Goal: Task Accomplishment & Management: Complete application form

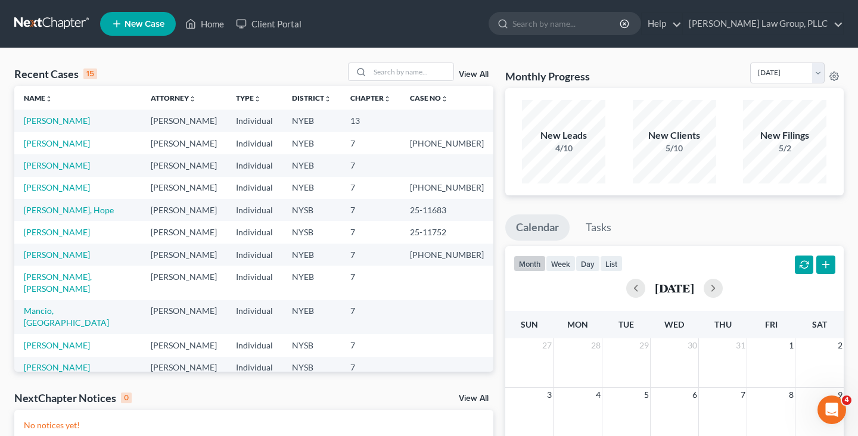
scroll to position [82, 0]
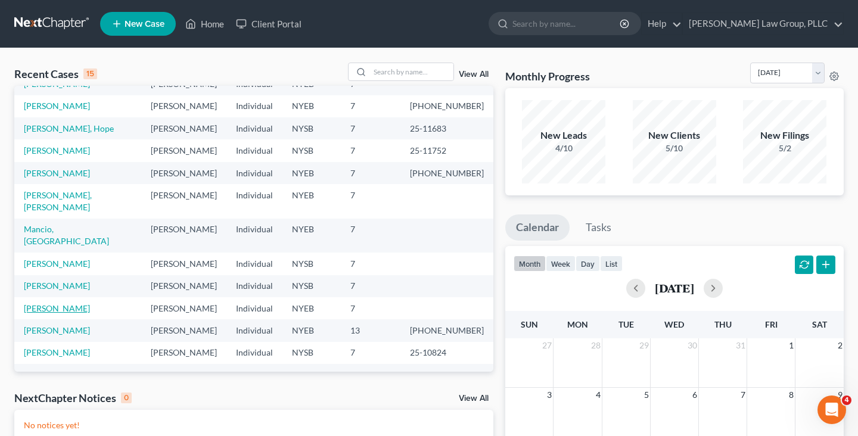
click at [45, 303] on link "[PERSON_NAME]" at bounding box center [57, 308] width 66 height 10
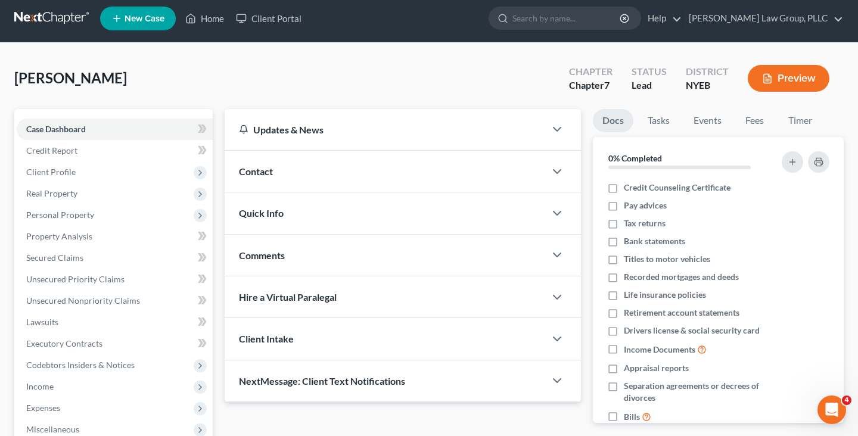
scroll to position [6, 0]
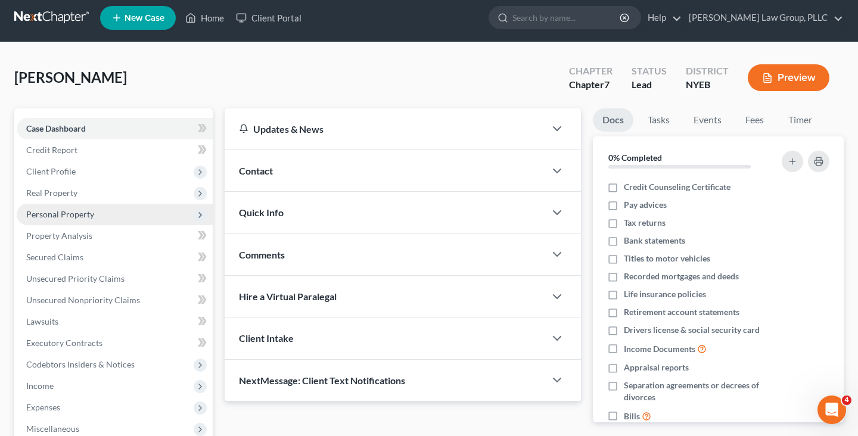
click at [78, 215] on span "Personal Property" at bounding box center [60, 214] width 68 height 10
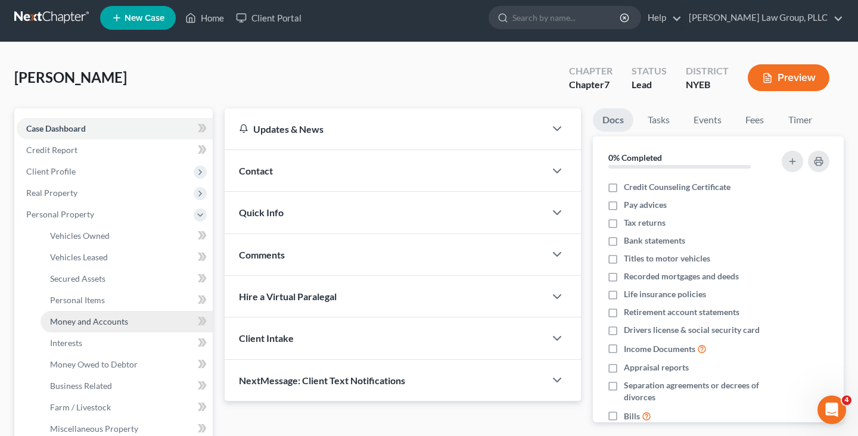
click at [85, 324] on span "Money and Accounts" at bounding box center [89, 322] width 78 height 10
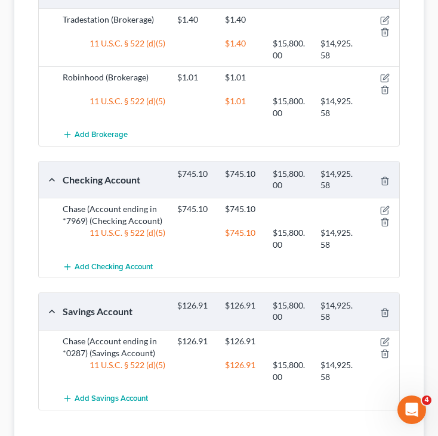
scroll to position [278, 0]
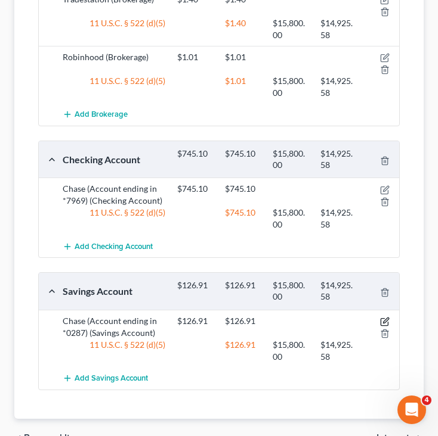
click at [386, 320] on icon "button" at bounding box center [385, 322] width 10 height 10
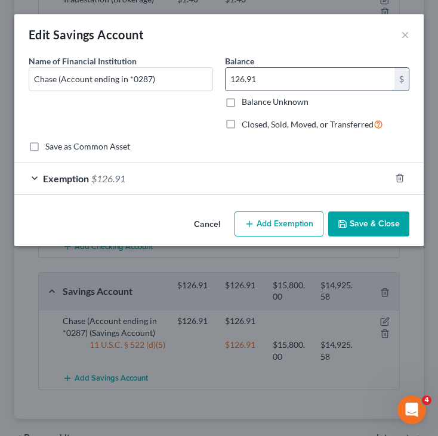
click at [315, 85] on input "126.91" at bounding box center [309, 79] width 169 height 23
type input "179.08"
click at [255, 179] on div "Exemption $126.91" at bounding box center [202, 179] width 376 height 32
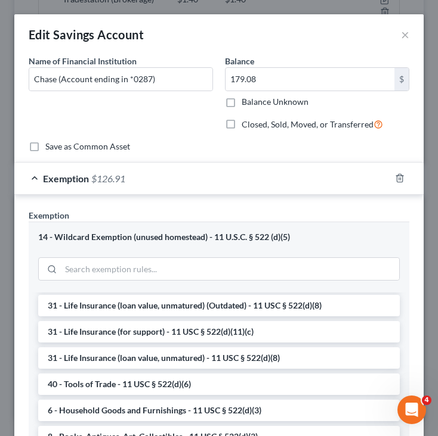
scroll to position [269, 0]
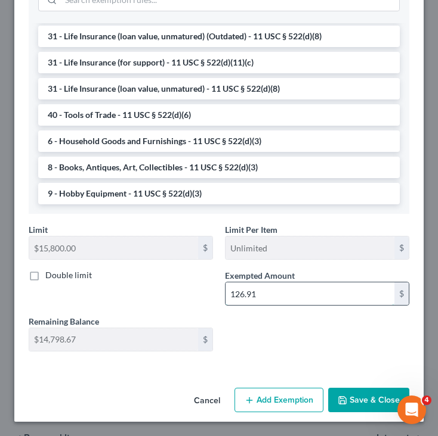
click at [295, 296] on input "126.91" at bounding box center [309, 294] width 169 height 23
paste input "79.08"
type input "179.08"
click at [349, 401] on button "Save & Close" at bounding box center [368, 400] width 81 height 25
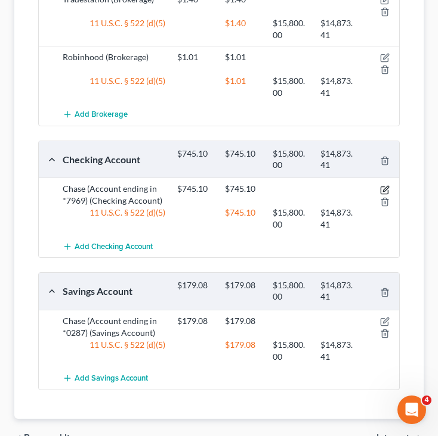
click at [382, 190] on icon "button" at bounding box center [385, 190] width 10 height 10
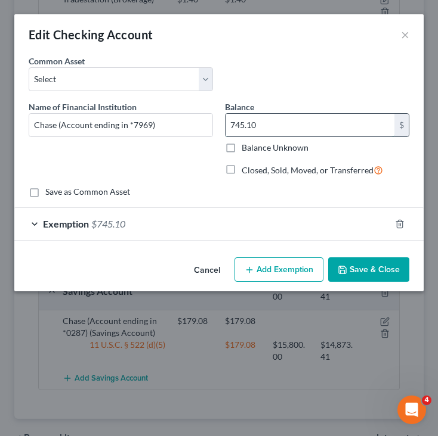
click at [385, 125] on input "745.10" at bounding box center [309, 125] width 169 height 23
type input "0"
click at [381, 230] on div "Exemption $745.10" at bounding box center [202, 224] width 376 height 32
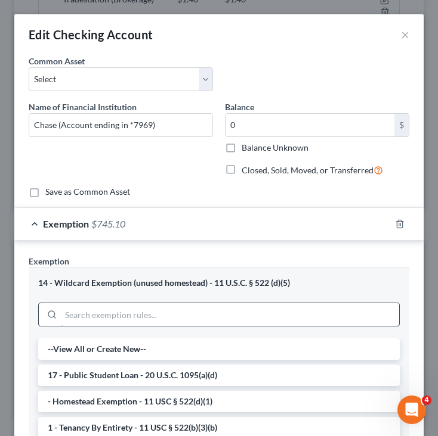
scroll to position [315, 0]
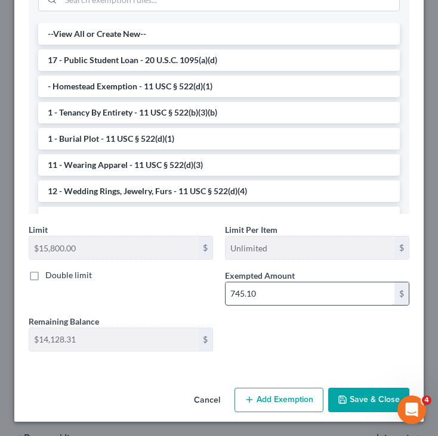
click at [349, 306] on div "Limit $15,800.00 $ Limit Per Item Unlimited $ Double limit Exempted Amount * 74…" at bounding box center [219, 292] width 392 height 137
click at [351, 297] on input "745.10" at bounding box center [309, 294] width 169 height 23
type input "0"
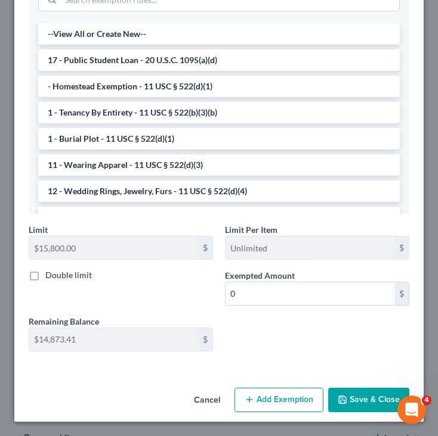
click at [360, 408] on button "Save & Close" at bounding box center [368, 400] width 81 height 25
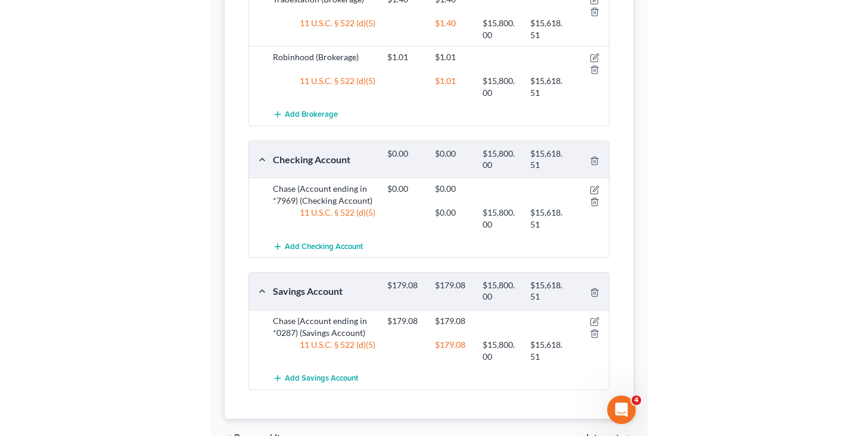
scroll to position [209, 0]
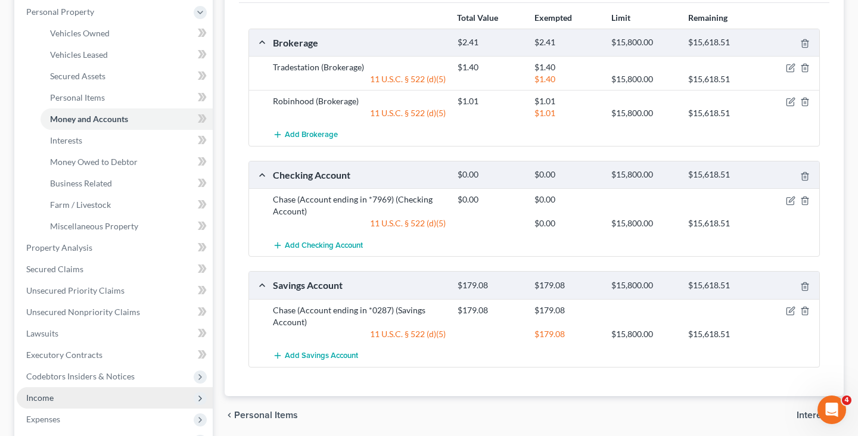
click at [125, 390] on span "Income" at bounding box center [115, 398] width 196 height 21
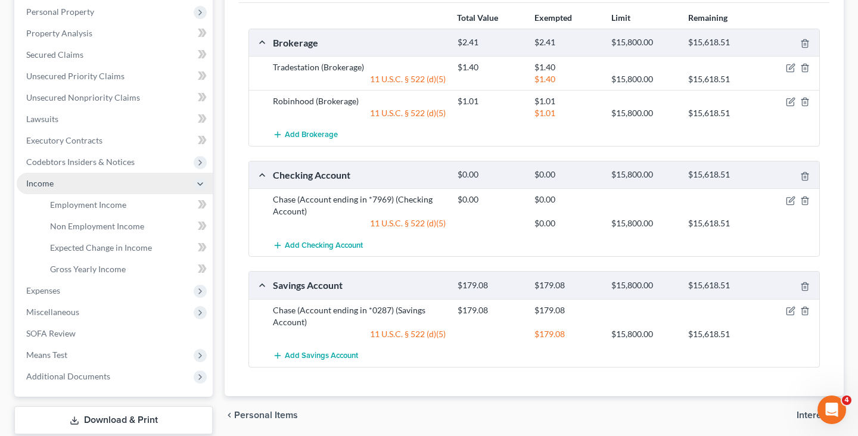
scroll to position [282, 0]
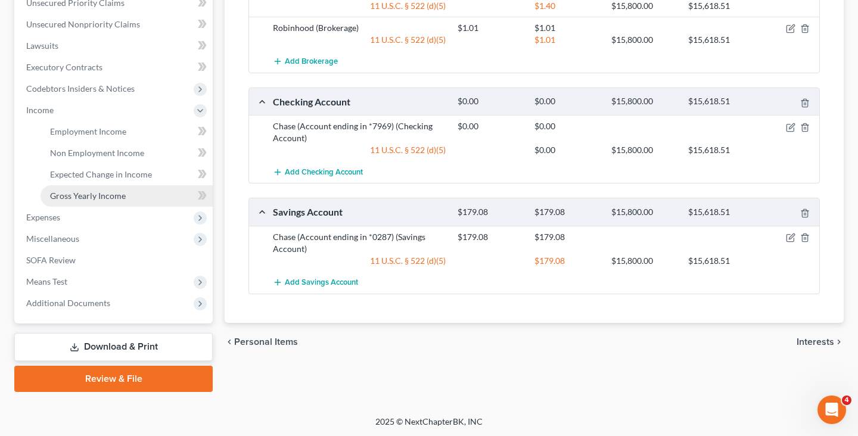
click at [133, 193] on link "Gross Yearly Income" at bounding box center [127, 195] width 172 height 21
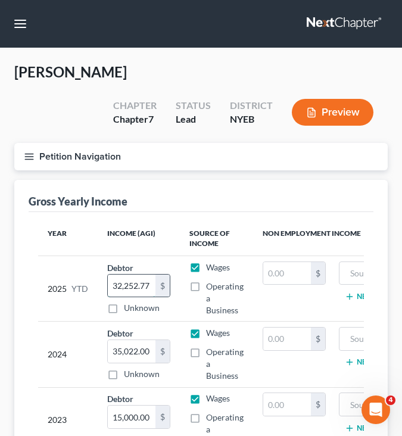
click at [140, 275] on input "32,252.77" at bounding box center [132, 286] width 48 height 23
type input "34,113.85"
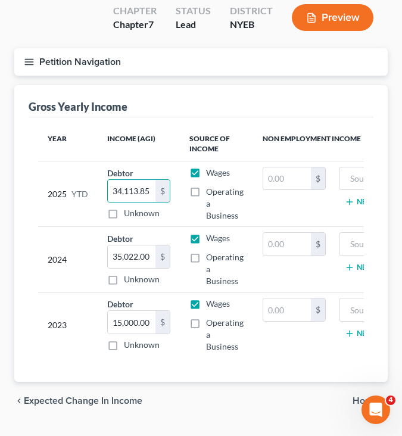
click at [368, 382] on div "chevron_left Expected Change in Income Home chevron_right" at bounding box center [201, 401] width 374 height 38
click at [368, 396] on span "Home" at bounding box center [366, 401] width 26 height 10
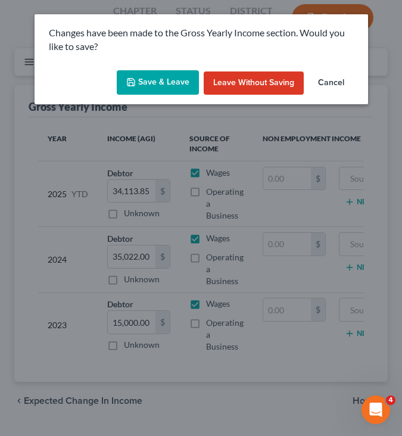
click at [148, 72] on button "Save & Leave" at bounding box center [158, 82] width 82 height 25
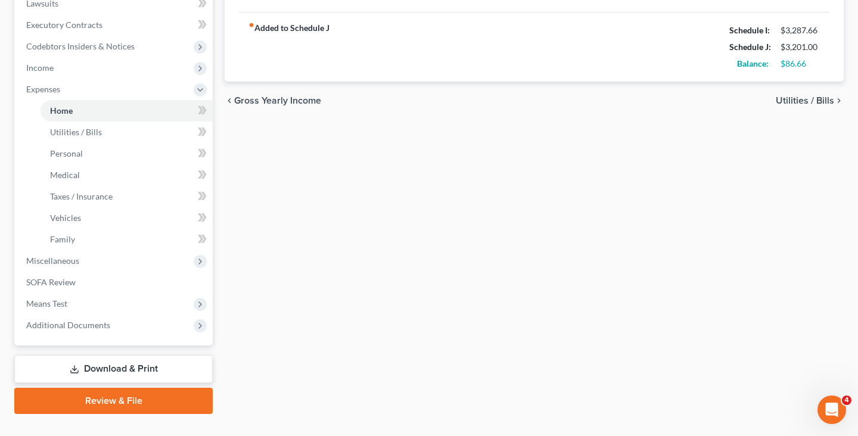
scroll to position [346, 0]
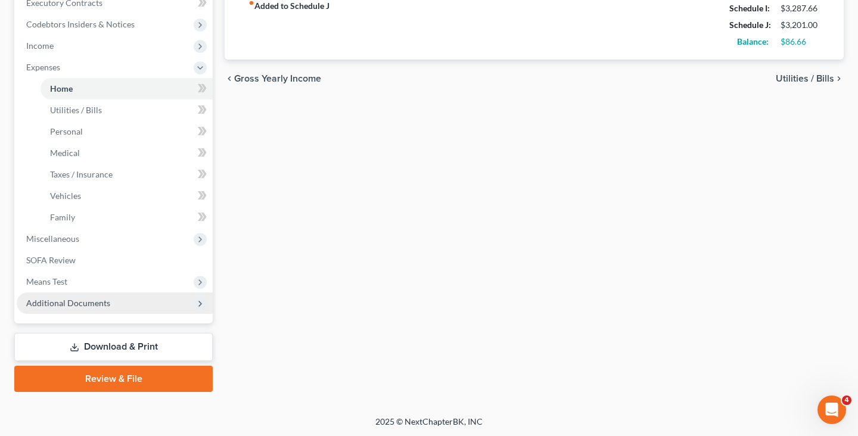
click at [128, 309] on span "Additional Documents" at bounding box center [115, 303] width 196 height 21
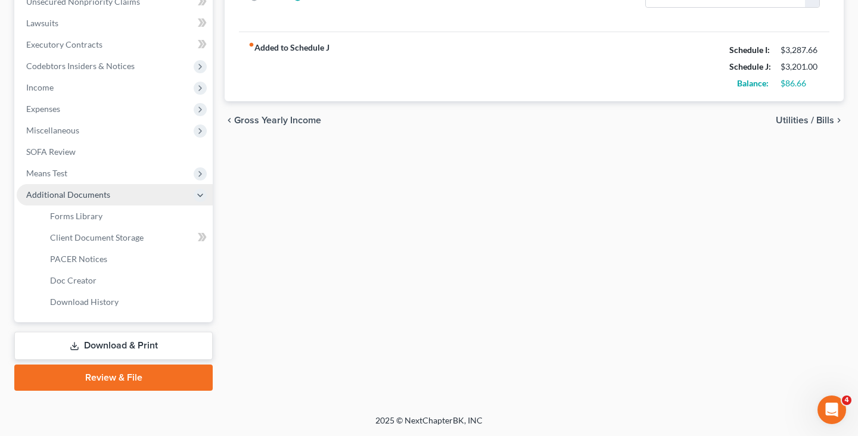
scroll to position [303, 0]
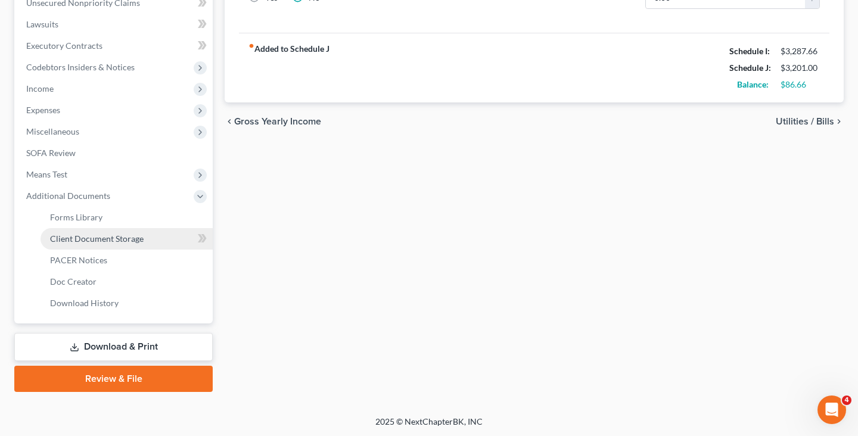
click at [127, 235] on span "Client Document Storage" at bounding box center [97, 239] width 94 height 10
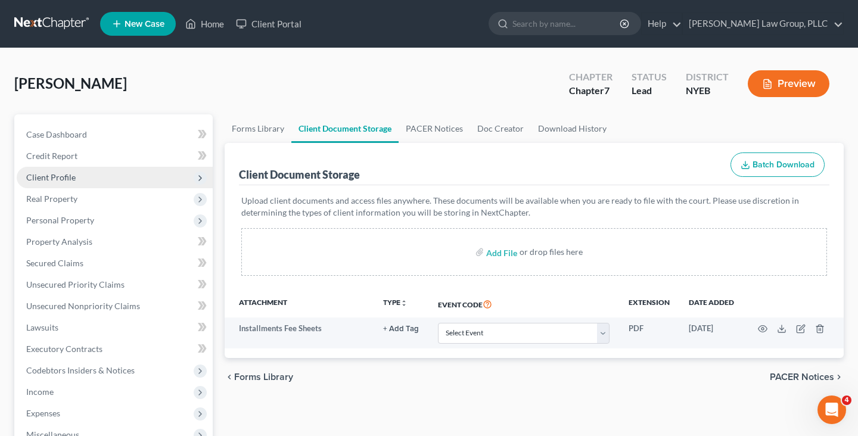
click at [126, 182] on span "Client Profile" at bounding box center [115, 177] width 196 height 21
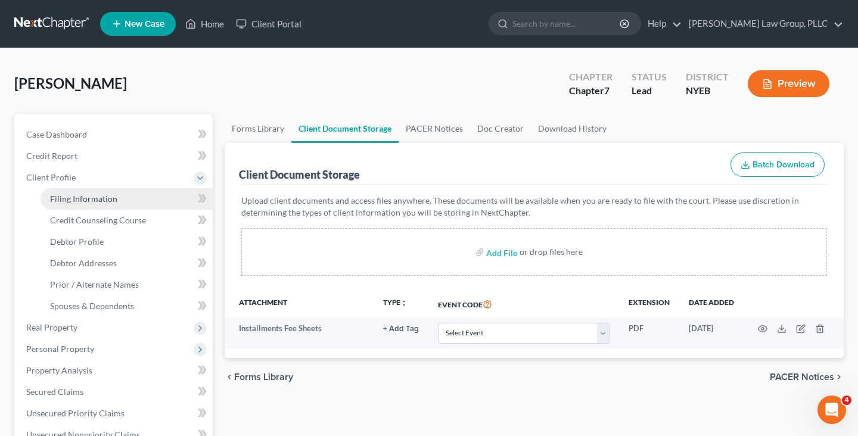
click at [125, 191] on link "Filing Information" at bounding box center [127, 198] width 172 height 21
select select "1"
select select "0"
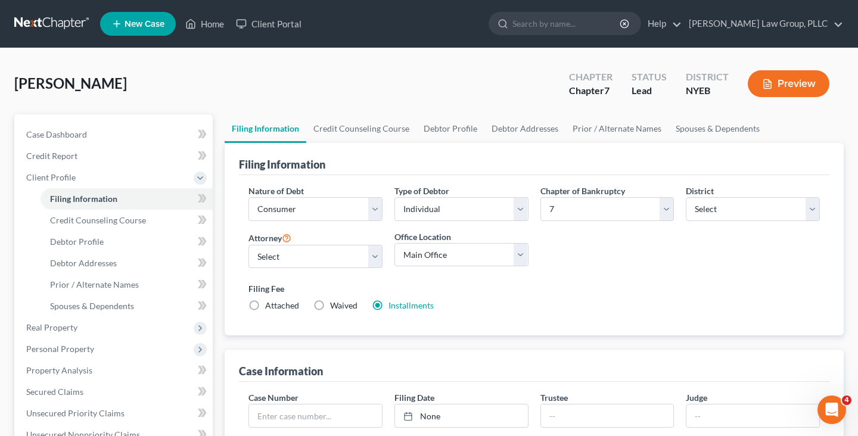
click at [397, 300] on label "Installments Installments" at bounding box center [411, 306] width 45 height 12
click at [397, 300] on input "Installments Installments" at bounding box center [397, 304] width 8 height 8
click at [397, 307] on link "Installments" at bounding box center [411, 305] width 45 height 10
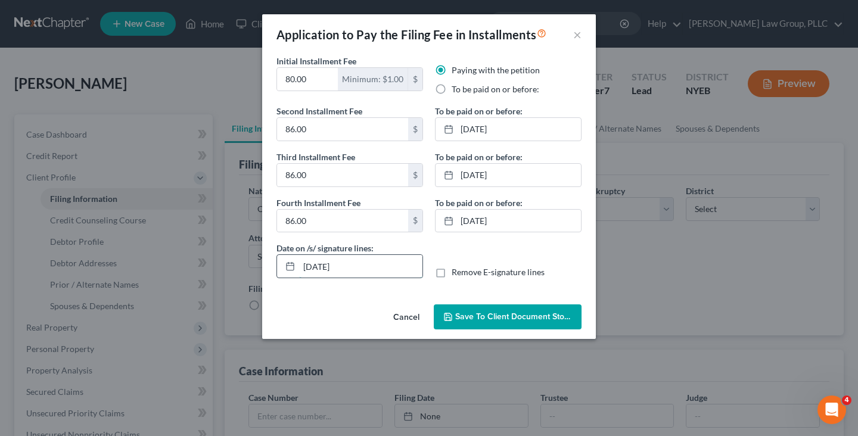
click at [354, 275] on input "08/11/2025" at bounding box center [360, 266] width 123 height 23
type input "08/09/2025"
click at [480, 315] on span "Save to Client Document Storage" at bounding box center [518, 317] width 126 height 10
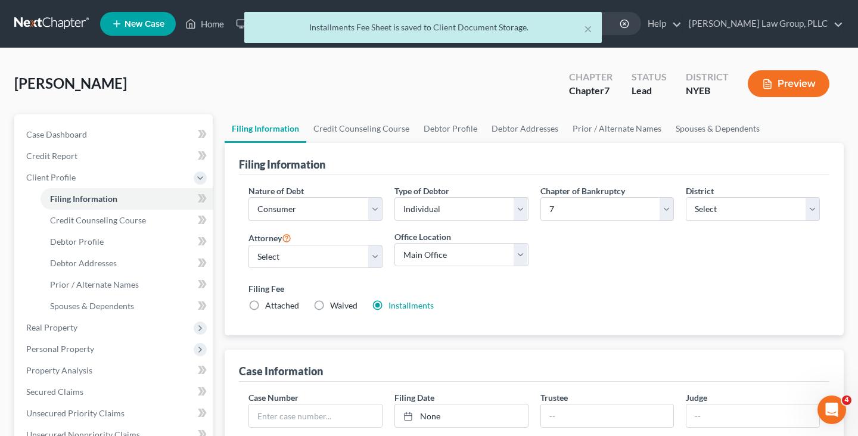
scroll to position [397, 0]
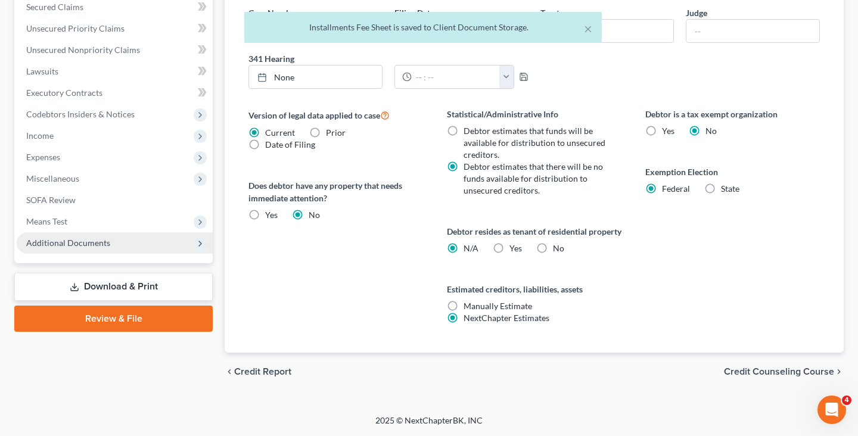
click at [164, 239] on span "Additional Documents" at bounding box center [115, 243] width 196 height 21
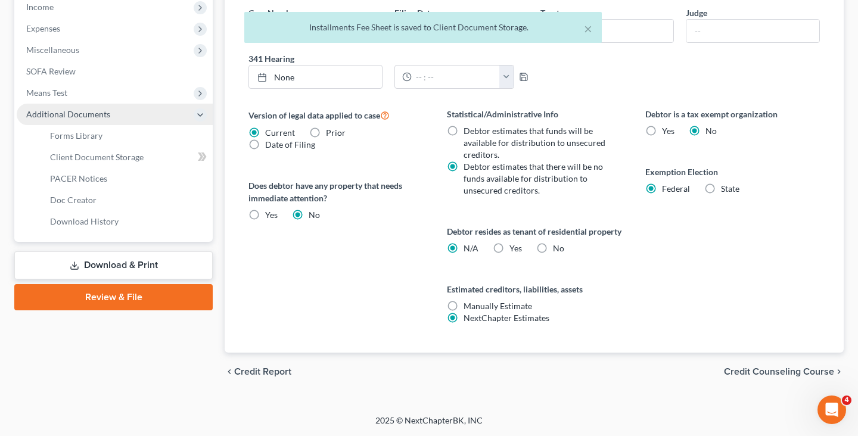
scroll to position [268, 0]
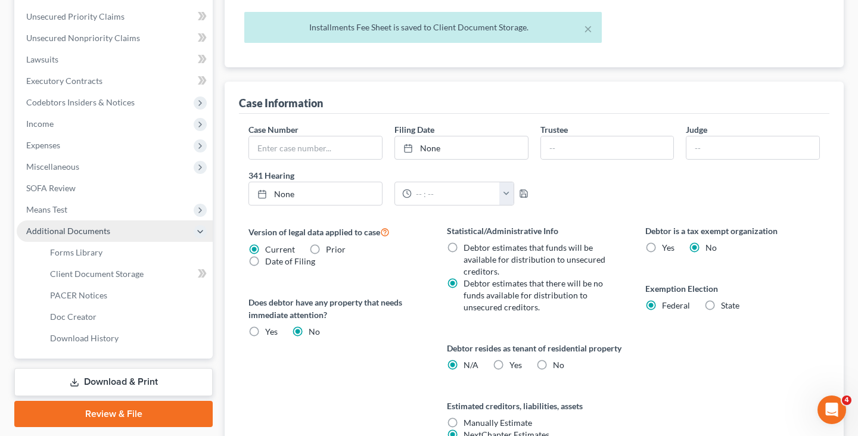
click at [159, 234] on span "Additional Documents" at bounding box center [115, 231] width 196 height 21
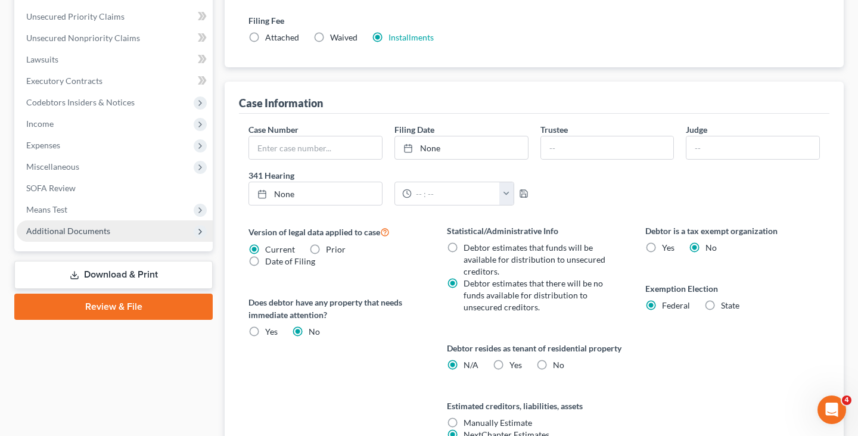
click at [159, 233] on span "Additional Documents" at bounding box center [115, 231] width 196 height 21
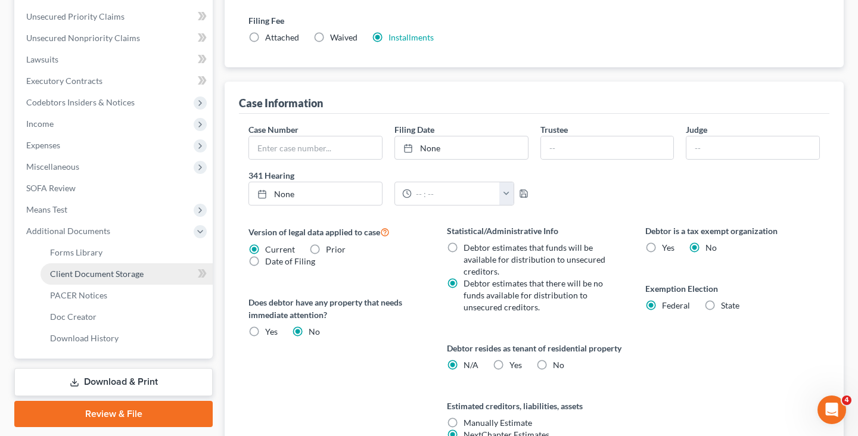
click at [151, 269] on link "Client Document Storage" at bounding box center [127, 274] width 172 height 21
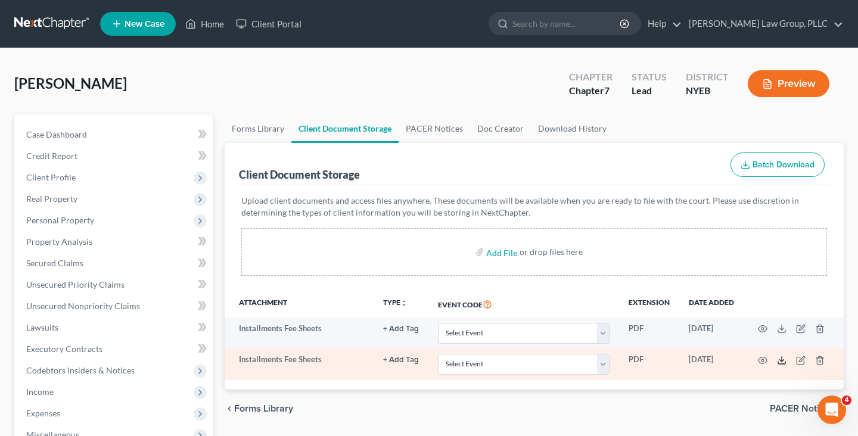
click at [783, 362] on icon at bounding box center [782, 361] width 10 height 10
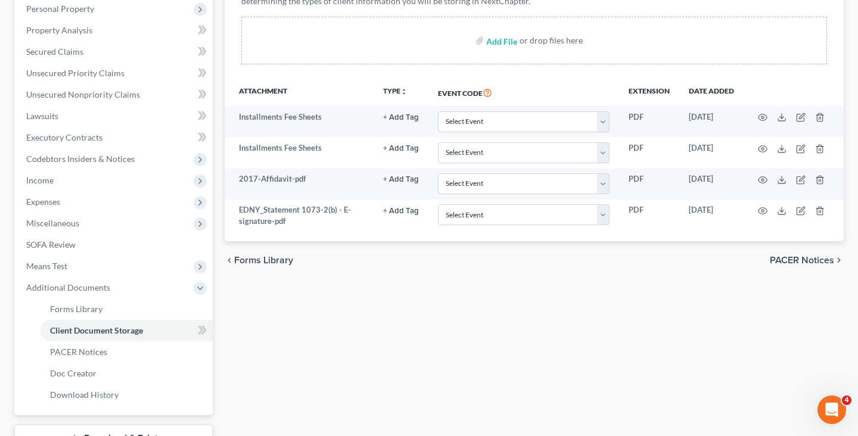
scroll to position [212, 0]
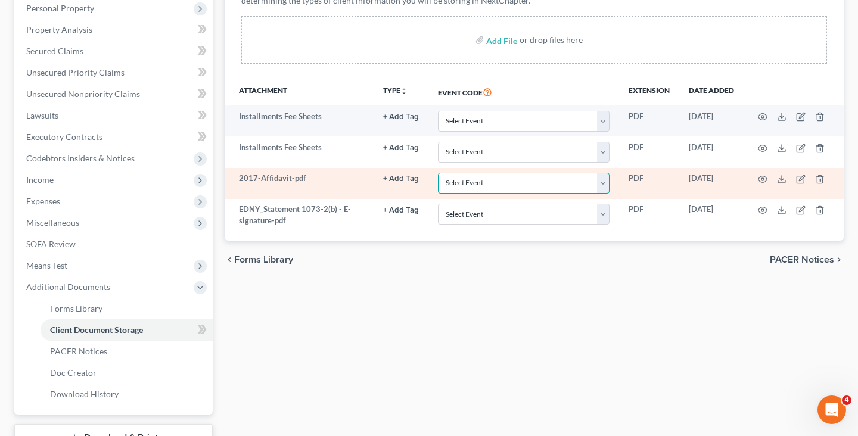
click at [563, 185] on select "Select Event Certificate of Credit Counseling Employee Income Records / Copies …" at bounding box center [524, 183] width 172 height 21
select select "2"
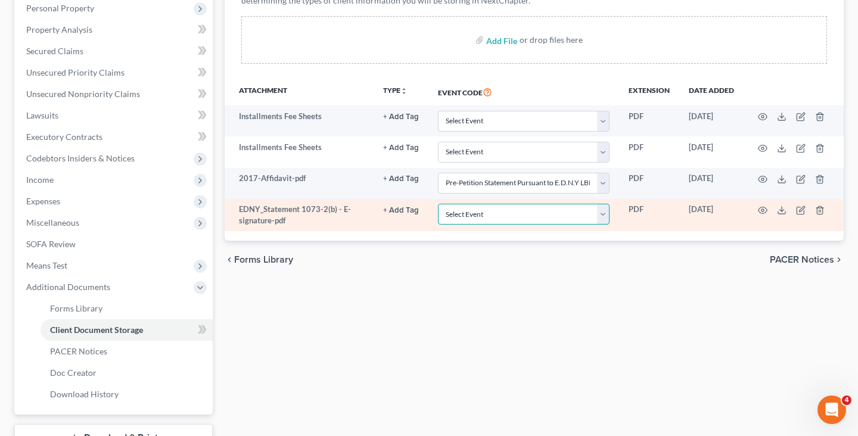
click at [561, 212] on select "Select Event Certificate of Credit Counseling Employee Income Records / Copies …" at bounding box center [524, 214] width 172 height 21
select select "3"
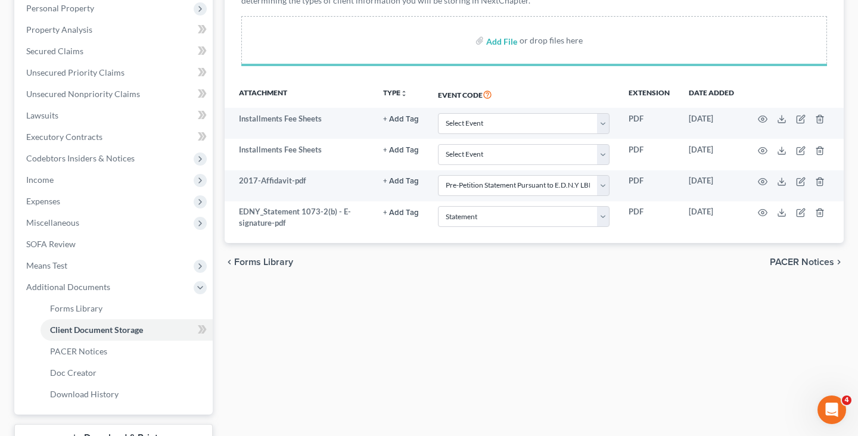
select select "2"
select select "3"
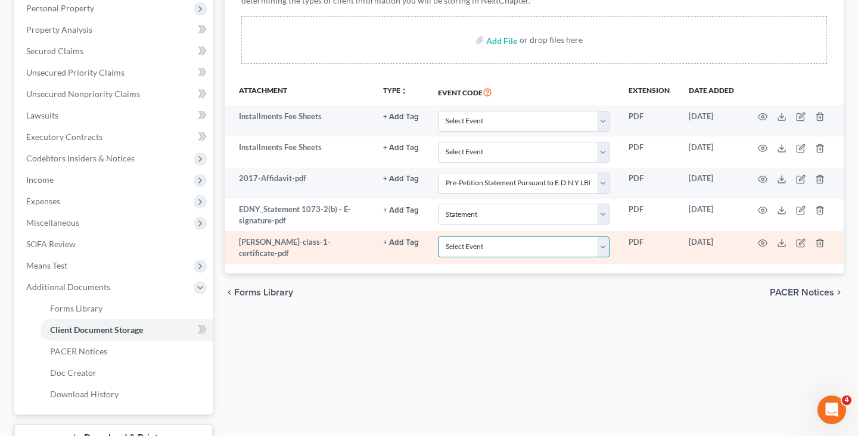
click at [539, 245] on select "Select Event Certificate of Credit Counseling Employee Income Records / Copies …" at bounding box center [524, 247] width 172 height 21
select select "0"
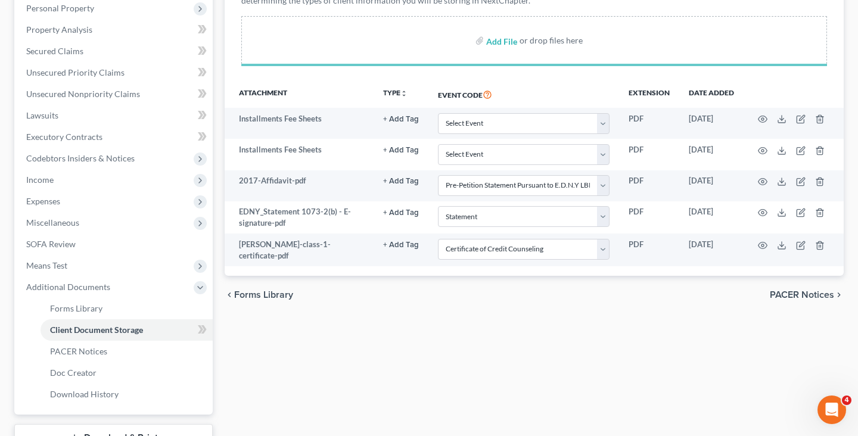
select select "2"
select select "3"
select select "0"
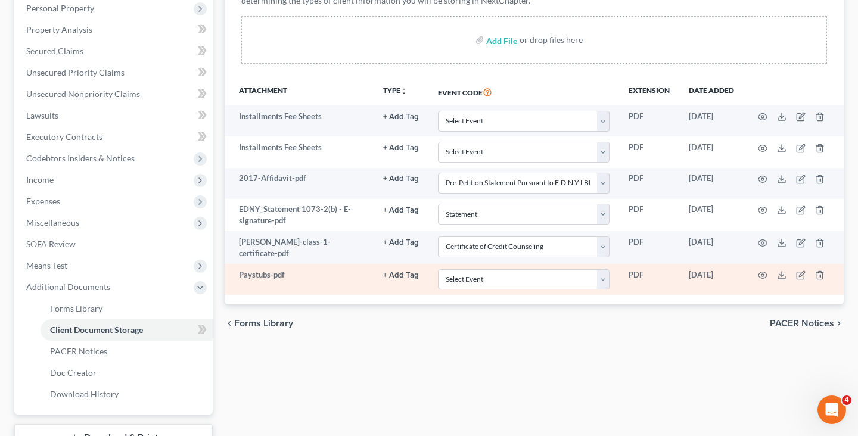
click at [548, 289] on td "Select Event Certificate of Credit Counseling Employee Income Records / Copies …" at bounding box center [524, 279] width 191 height 31
click at [551, 280] on select "Select Event Certificate of Credit Counseling Employee Income Records / Copies …" at bounding box center [524, 279] width 172 height 21
select select "1"
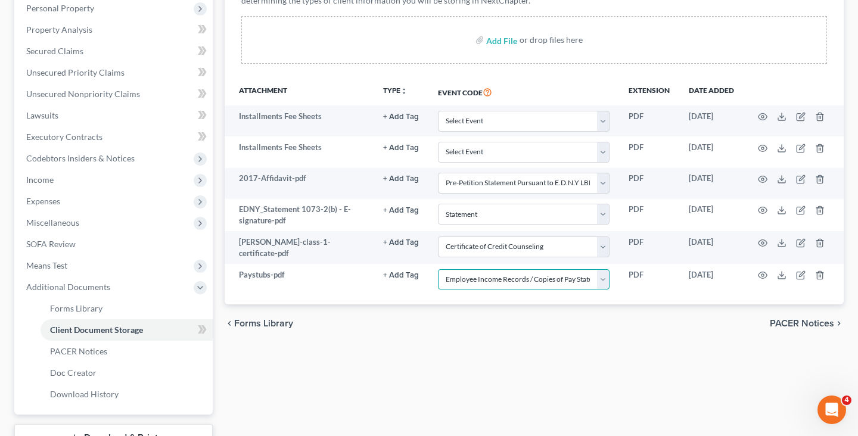
scroll to position [303, 0]
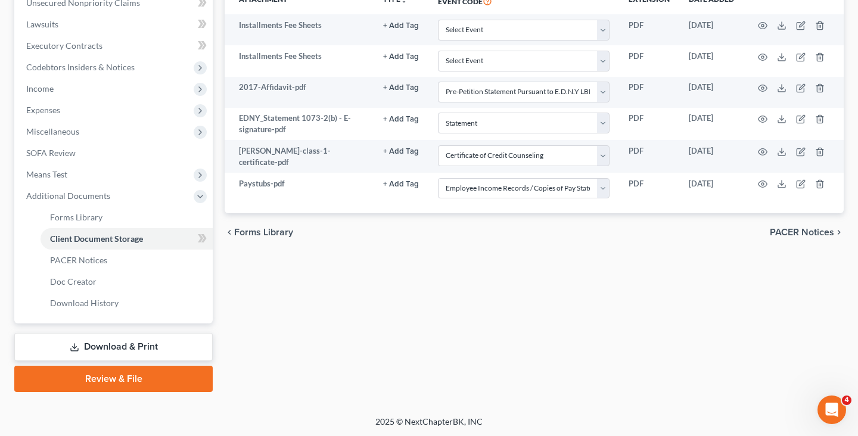
click at [160, 380] on link "Review & File" at bounding box center [113, 379] width 199 height 26
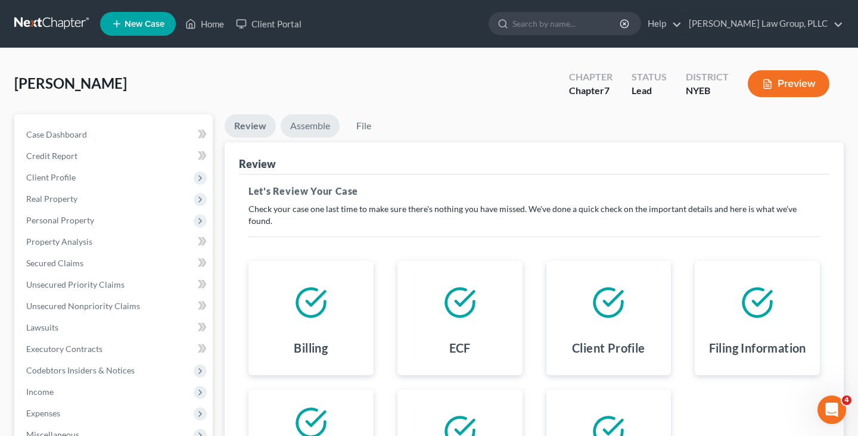
click at [299, 122] on link "Assemble" at bounding box center [310, 125] width 59 height 23
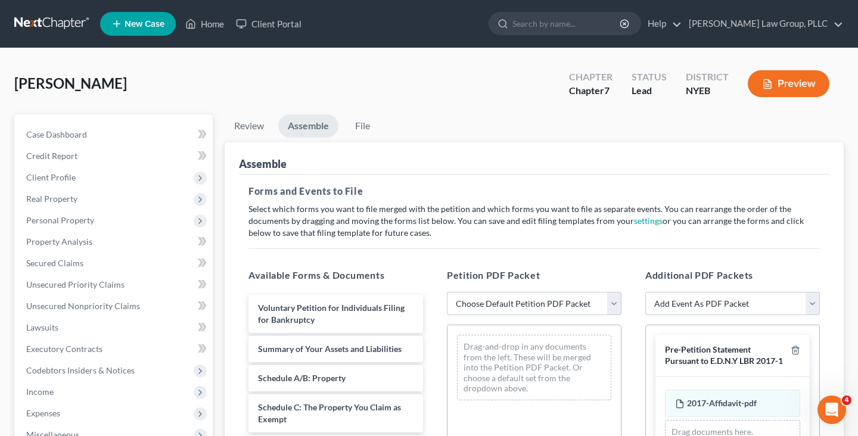
click at [550, 300] on select "Choose Default Petition PDF Packet Complete Bankruptcy Petition (all forms and …" at bounding box center [534, 304] width 175 height 24
select select "0"
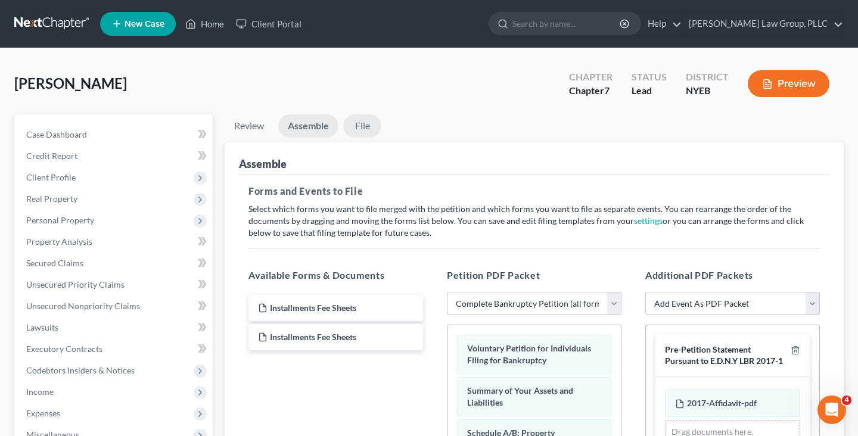
click at [358, 125] on link "File" at bounding box center [362, 125] width 38 height 23
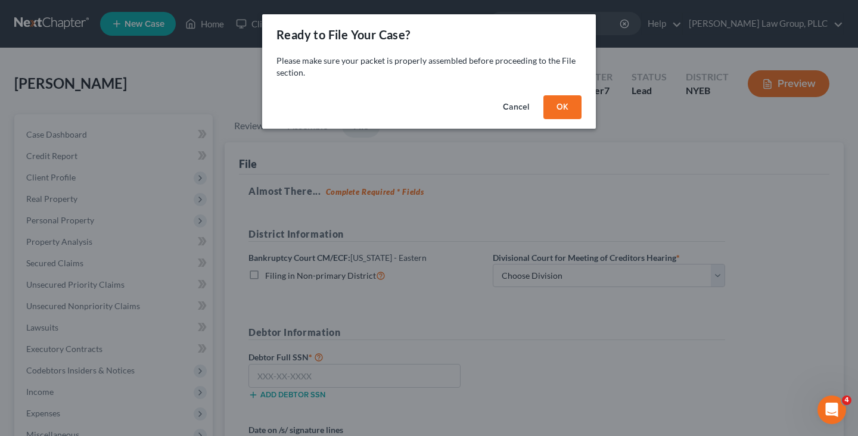
drag, startPoint x: 583, startPoint y: 104, endPoint x: 571, endPoint y: 104, distance: 12.5
click at [583, 104] on div "Cancel OK" at bounding box center [429, 110] width 334 height 38
click at [566, 104] on button "OK" at bounding box center [563, 107] width 38 height 24
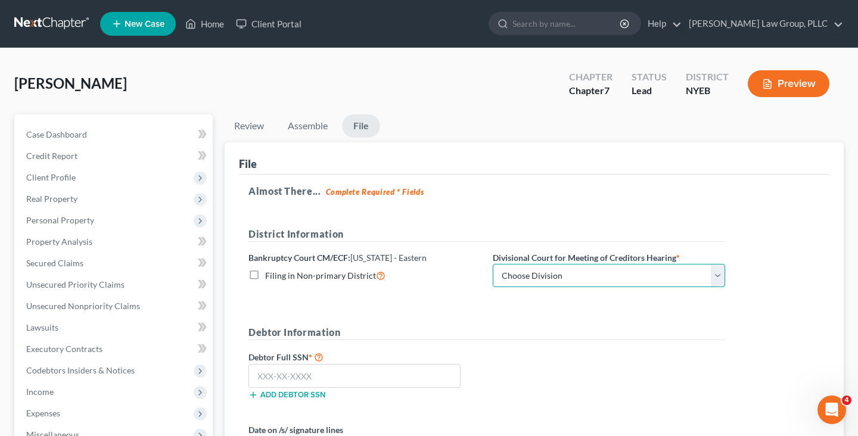
click at [547, 275] on select "Choose Division Brooklyn Central Islip" at bounding box center [609, 276] width 233 height 24
select select "1"
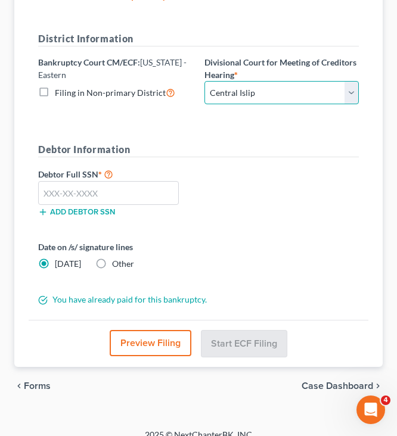
scroll to position [275, 0]
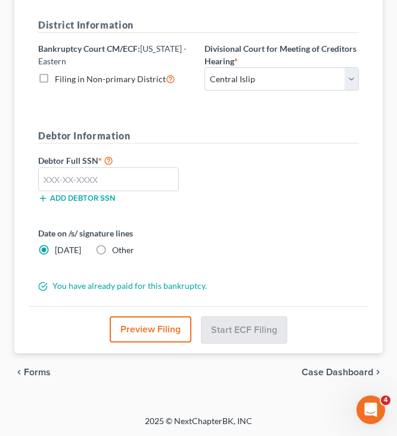
click at [122, 245] on span "Other" at bounding box center [123, 250] width 22 height 10
click at [122, 245] on input "Other" at bounding box center [121, 248] width 8 height 8
radio input "true"
radio input "false"
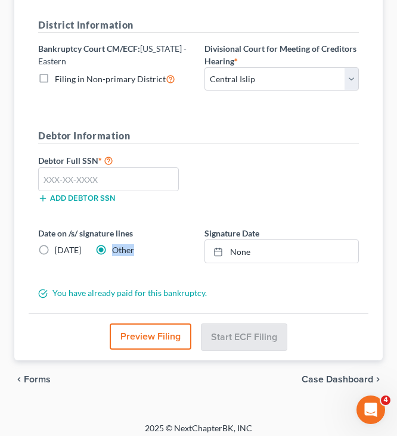
click at [123, 245] on span "Other" at bounding box center [123, 250] width 22 height 10
click at [123, 245] on input "Other" at bounding box center [121, 248] width 8 height 8
click at [229, 250] on div at bounding box center [221, 252] width 17 height 10
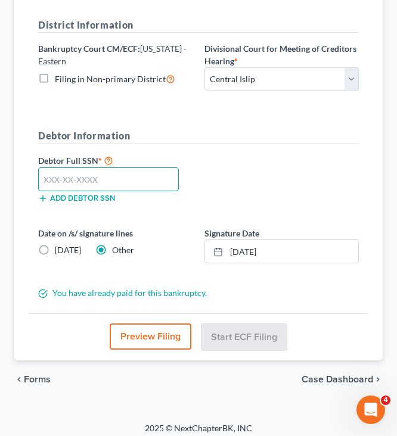
click at [148, 181] on input "text" at bounding box center [108, 180] width 141 height 24
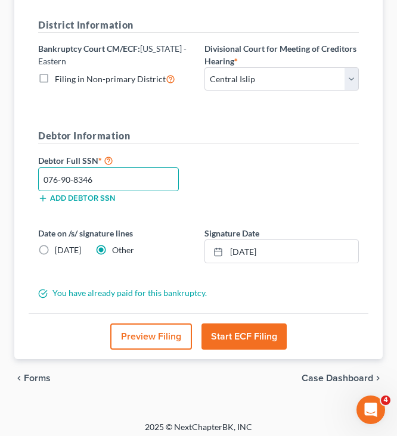
type input "076-90-8346"
click at [233, 191] on div "Debtor Full SSN * 076-90-8346 Add debtor SSN" at bounding box center [198, 183] width 333 height 60
click at [255, 349] on button "Start ECF Filing" at bounding box center [244, 337] width 85 height 26
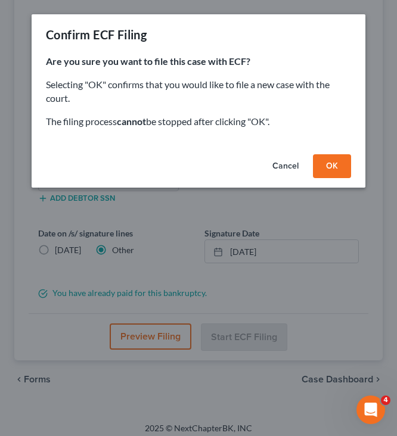
click at [326, 165] on button "OK" at bounding box center [332, 166] width 38 height 24
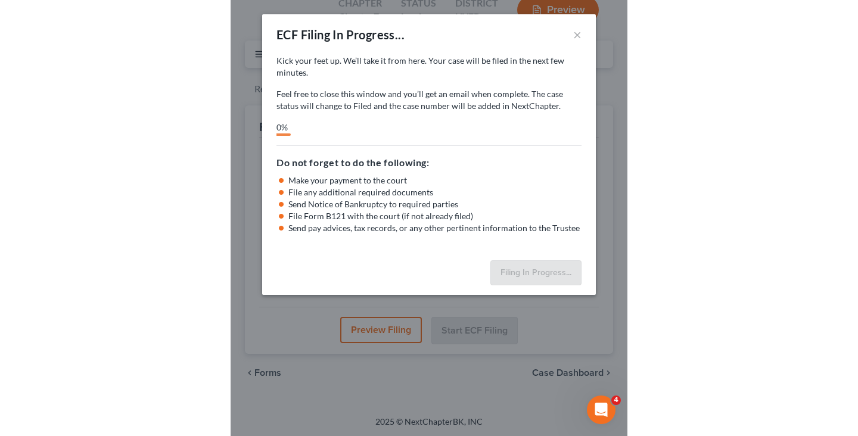
scroll to position [74, 0]
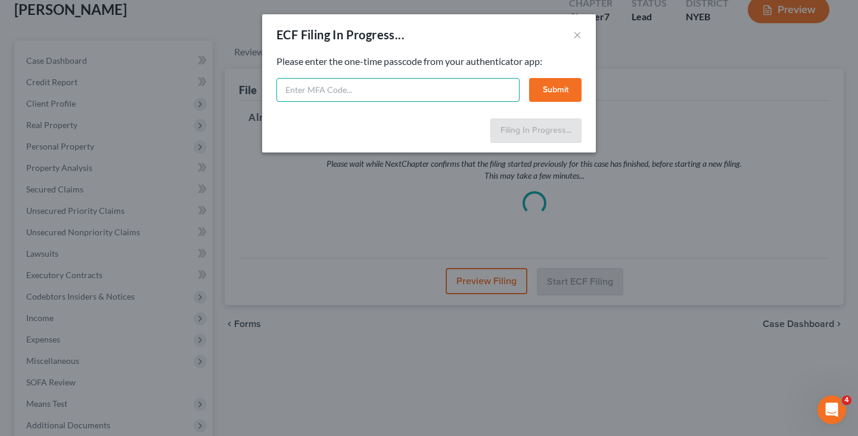
click at [394, 87] on input "text" at bounding box center [398, 90] width 243 height 24
type input "276154"
click at [552, 86] on button "Submit" at bounding box center [555, 90] width 52 height 24
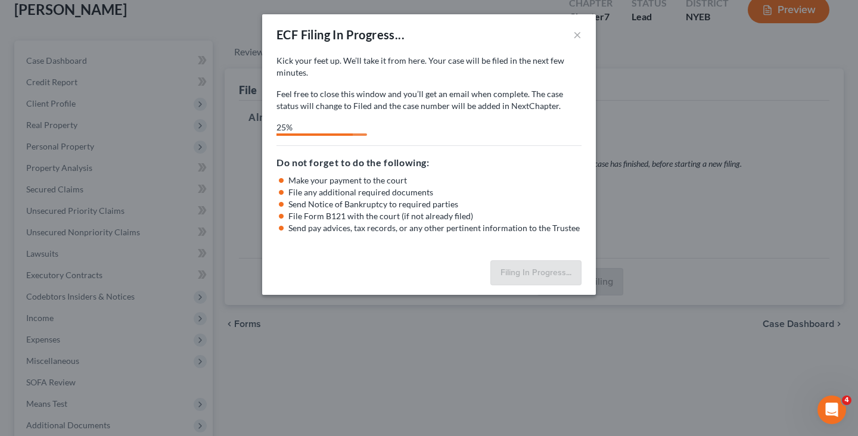
click at [518, 151] on div "Do not forget to do the following: Make your payment to the court File any addi…" at bounding box center [429, 189] width 305 height 89
click at [444, 95] on p "Feel free to close this window and you’ll get an email when complete. The case …" at bounding box center [429, 100] width 305 height 24
select select "1"
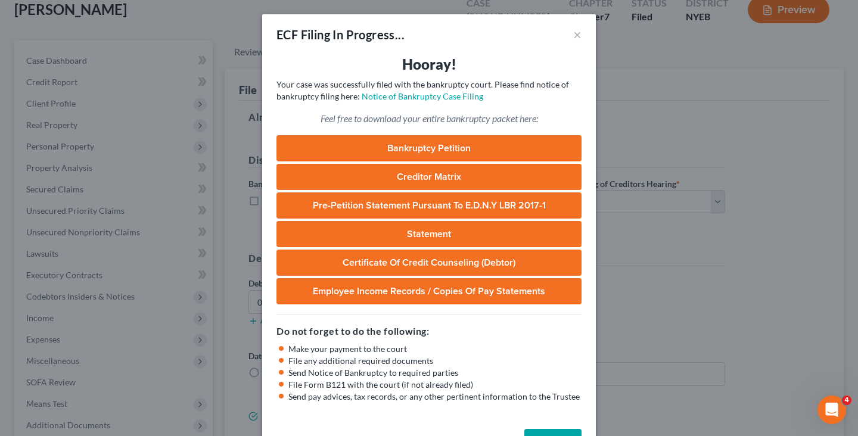
click at [242, 44] on div "ECF Filing In Progress... × Hooray! Your case was successfully filed with the b…" at bounding box center [429, 218] width 858 height 436
click at [576, 41] on button "×" at bounding box center [578, 34] width 8 height 14
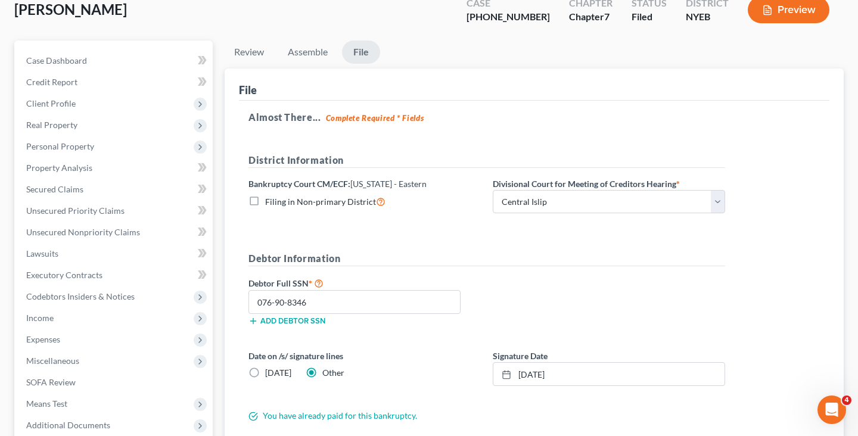
scroll to position [0, 0]
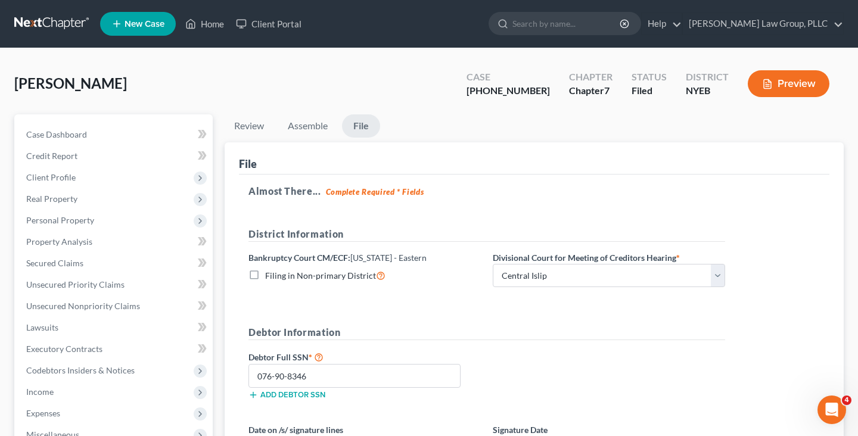
click at [53, 17] on link at bounding box center [52, 23] width 76 height 21
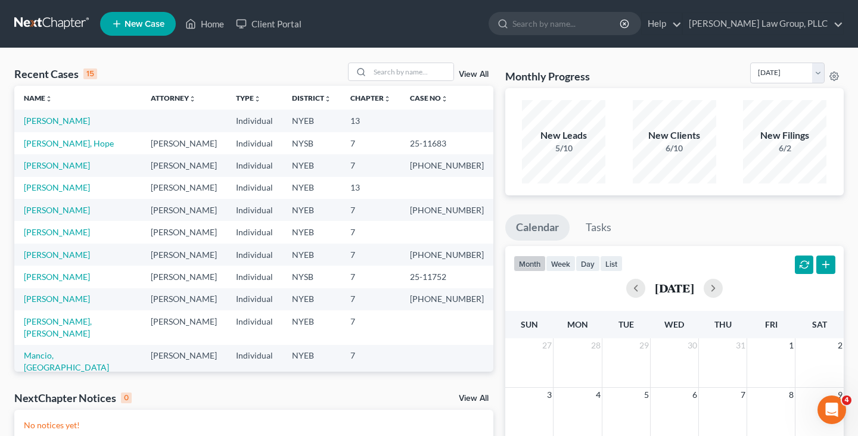
click at [128, 61] on div "Recent Cases 15 View All Name unfold_more expand_more expand_less Attorney unfo…" at bounding box center [429, 357] width 858 height 619
click at [255, 78] on div "Recent Cases 15 View All" at bounding box center [253, 74] width 479 height 23
click at [398, 70] on input "search" at bounding box center [411, 71] width 83 height 17
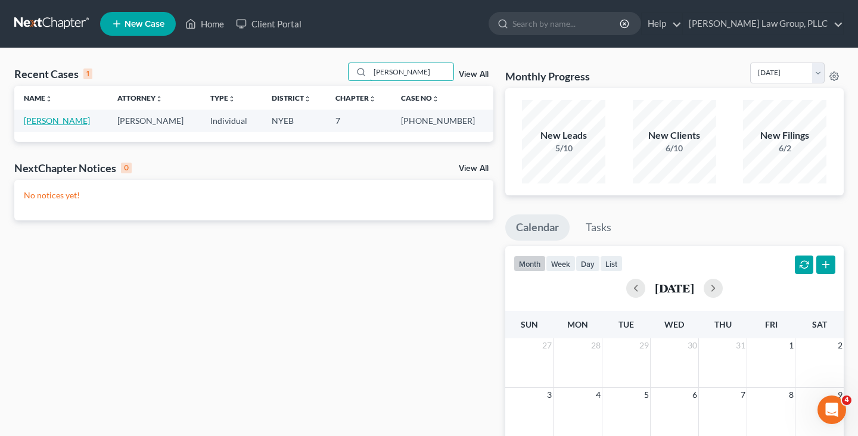
type input "douglas"
click at [50, 117] on link "Douglas, Briette" at bounding box center [57, 121] width 66 height 10
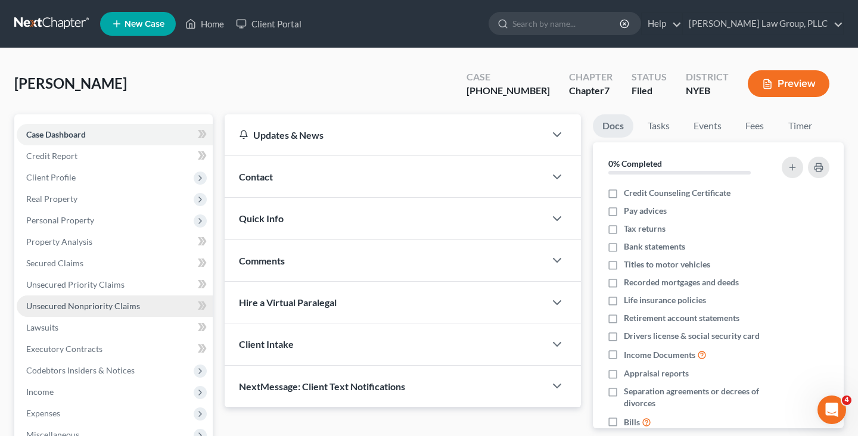
click at [78, 302] on span "Unsecured Nonpriority Claims" at bounding box center [83, 306] width 114 height 10
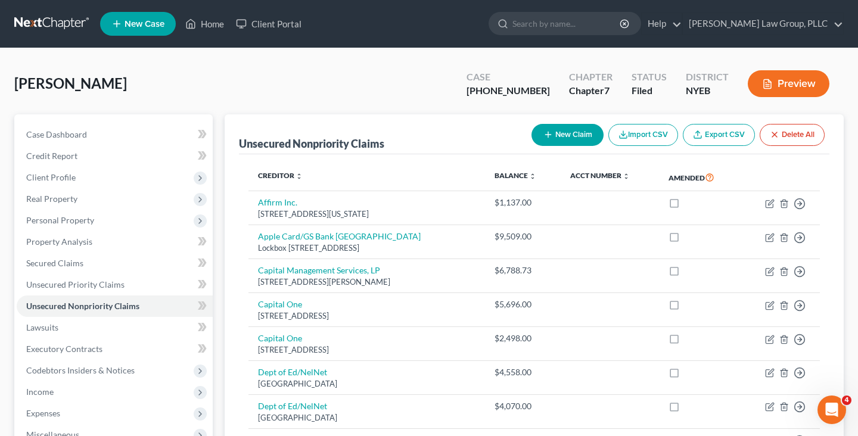
click at [43, 21] on link at bounding box center [52, 23] width 76 height 21
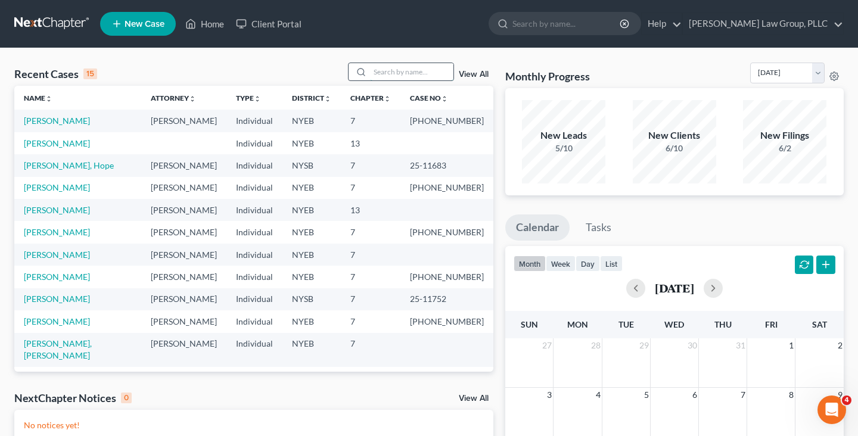
click at [407, 76] on input "search" at bounding box center [411, 71] width 83 height 17
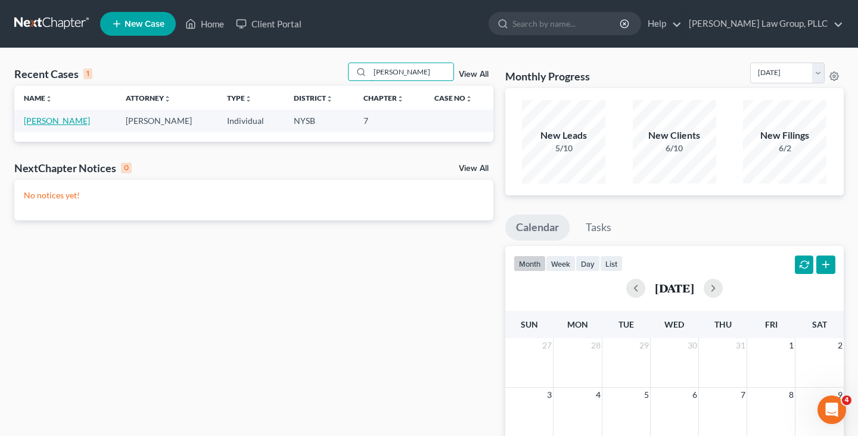
type input "davis"
click at [47, 121] on link "[PERSON_NAME]" at bounding box center [57, 121] width 66 height 10
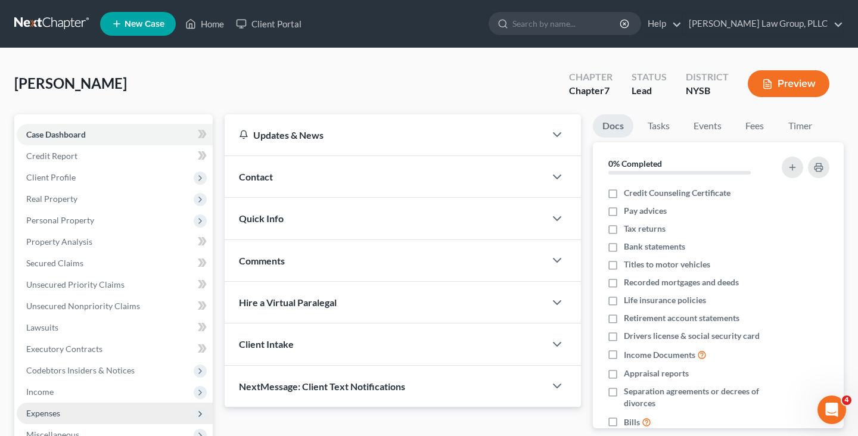
click at [99, 410] on span "Expenses" at bounding box center [115, 413] width 196 height 21
click at [100, 426] on link "Home" at bounding box center [127, 434] width 172 height 21
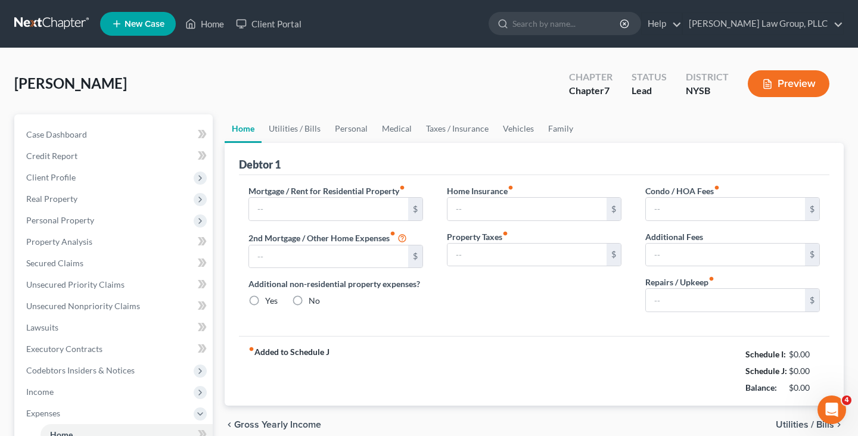
type input "2,922.00"
type input "0.00"
radio input "true"
type input "0.00"
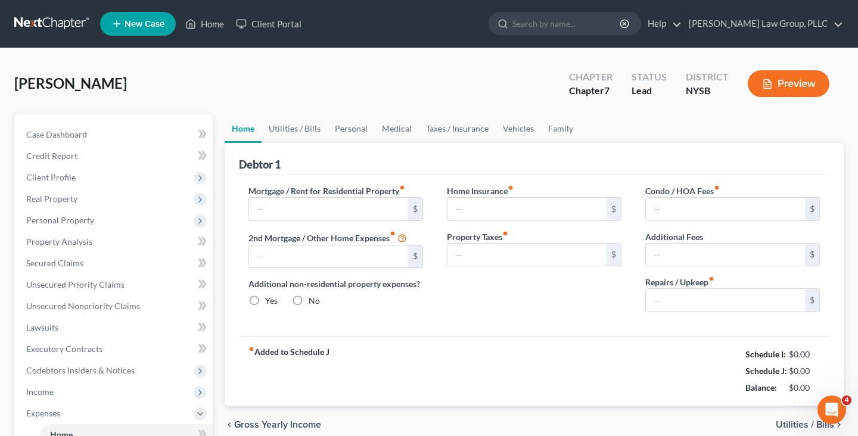
type input "0.00"
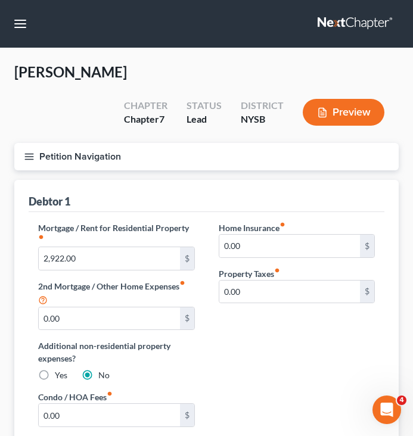
click at [115, 143] on button "Petition Navigation" at bounding box center [206, 156] width 385 height 27
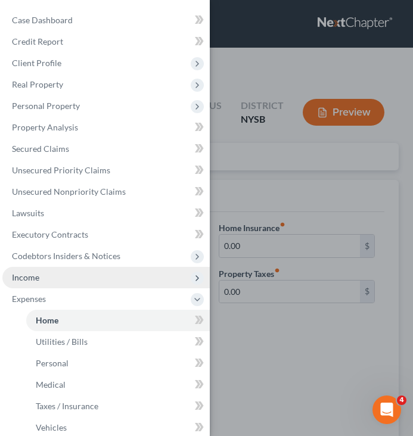
click at [76, 283] on span "Income" at bounding box center [105, 277] width 207 height 21
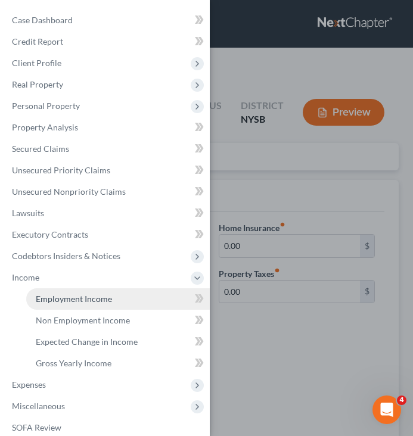
click at [78, 297] on span "Employment Income" at bounding box center [74, 299] width 76 height 10
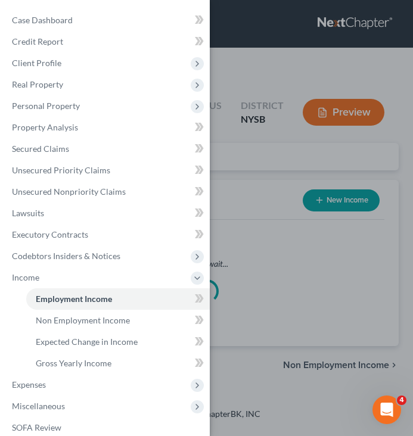
click at [286, 200] on div "Case Dashboard Payments Invoices Payments Payments Credit Report Client Profile" at bounding box center [206, 218] width 413 height 436
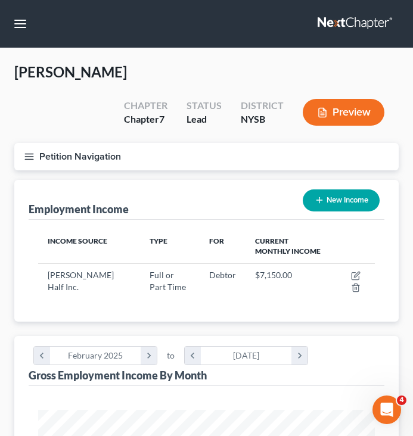
scroll to position [168, 361]
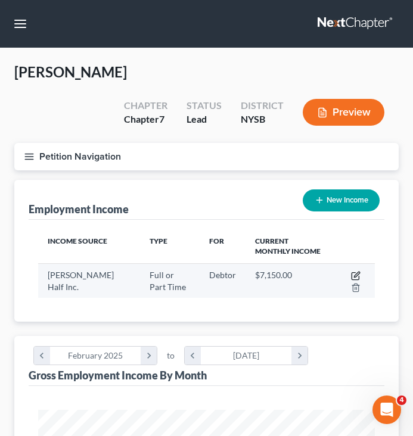
click at [352, 271] on icon "button" at bounding box center [356, 276] width 10 height 10
select select "0"
select select "4"
select select "3"
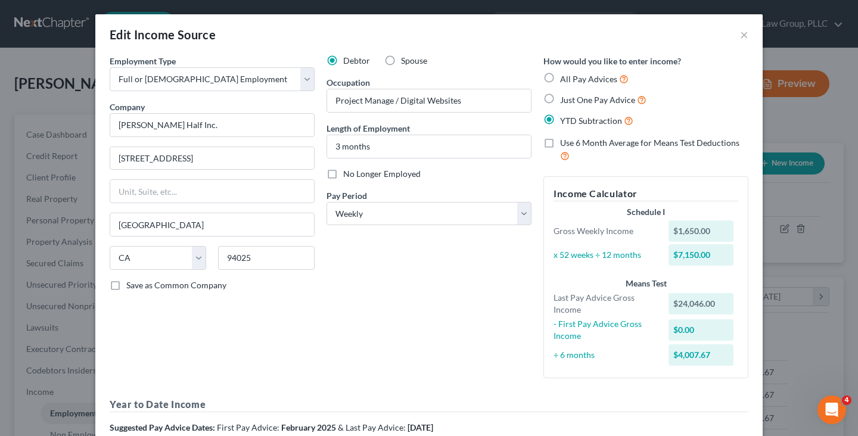
scroll to position [213, 347]
click at [744, 36] on button "×" at bounding box center [744, 34] width 8 height 14
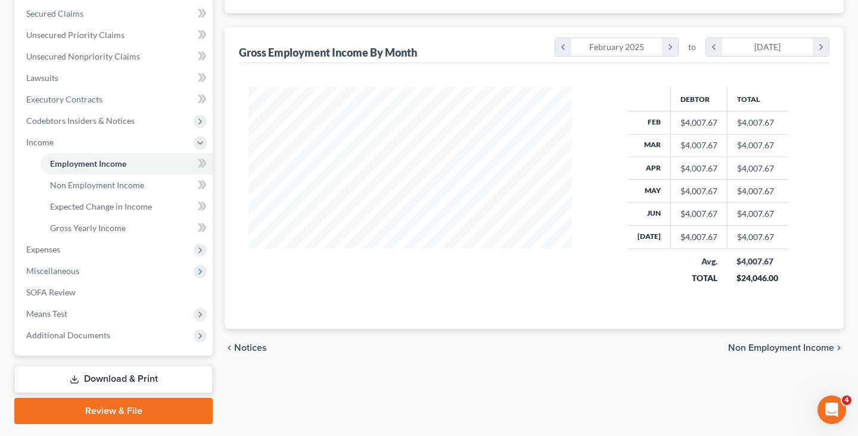
scroll to position [282, 0]
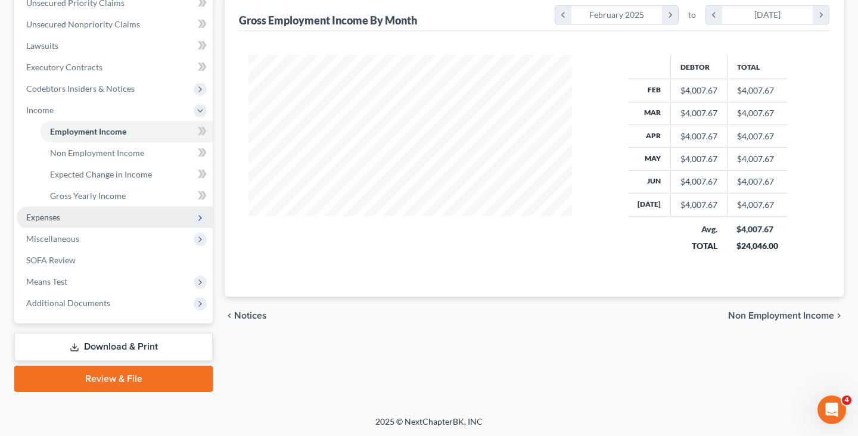
click at [98, 215] on span "Expenses" at bounding box center [115, 217] width 196 height 21
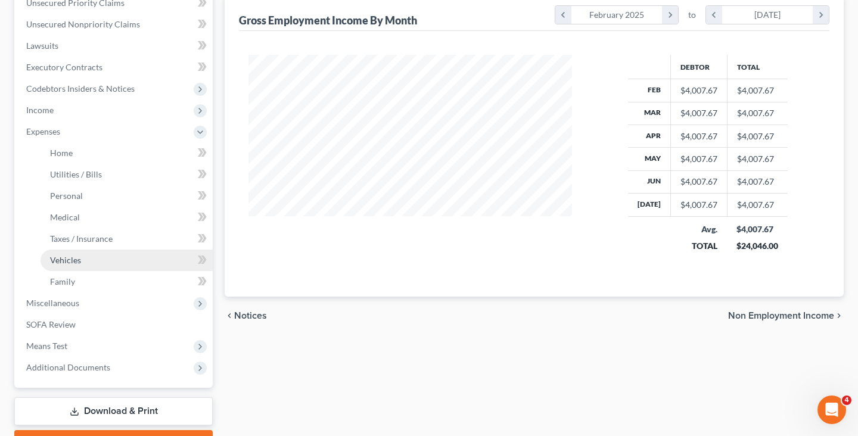
click at [86, 259] on link "Vehicles" at bounding box center [127, 260] width 172 height 21
click at [137, 268] on link "Vehicles" at bounding box center [127, 260] width 172 height 21
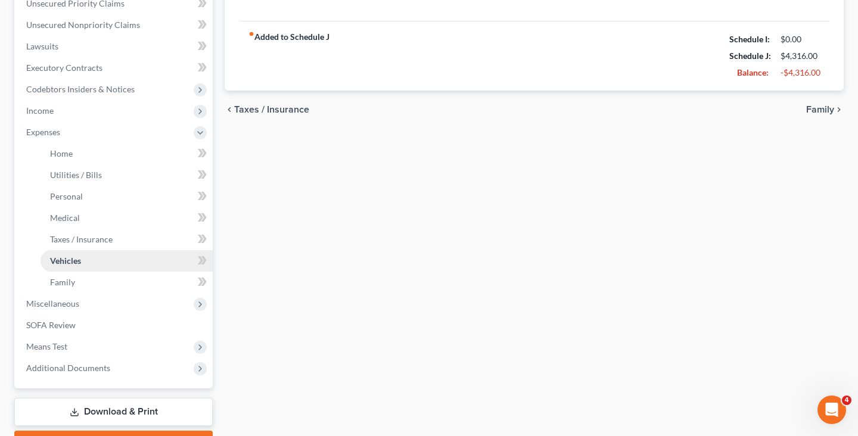
type input "0.00"
type input "75.00"
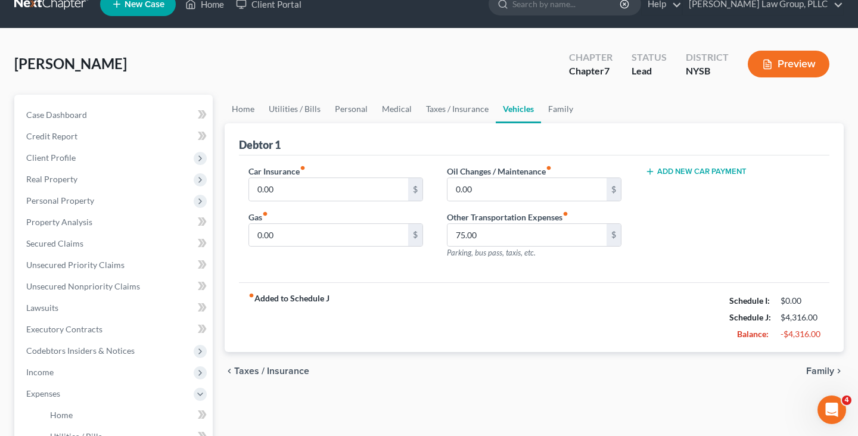
scroll to position [25, 0]
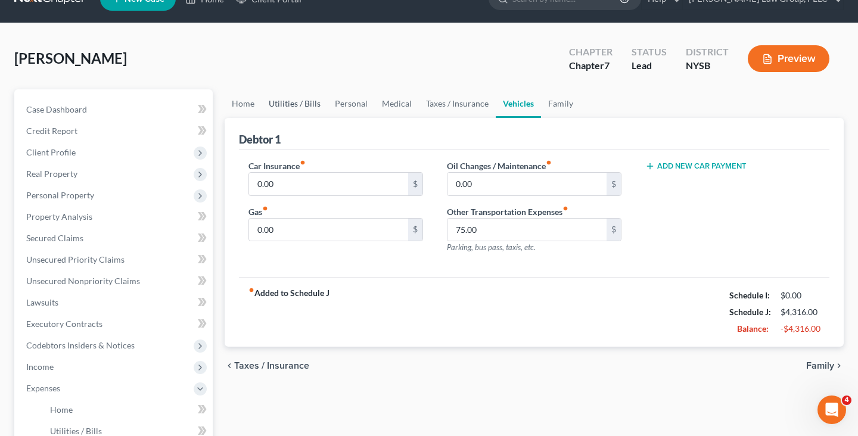
click at [324, 115] on link "Utilities / Bills" at bounding box center [295, 103] width 66 height 29
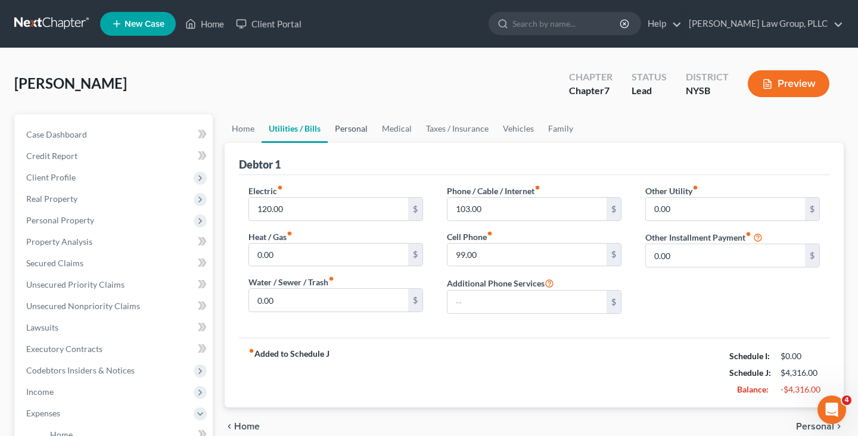
click at [342, 105] on div "Davis, Judith Upgraded Chapter Chapter 7 Status Lead District NYSB Preview" at bounding box center [429, 89] width 830 height 52
click at [773, 88] on button "Preview" at bounding box center [789, 83] width 82 height 27
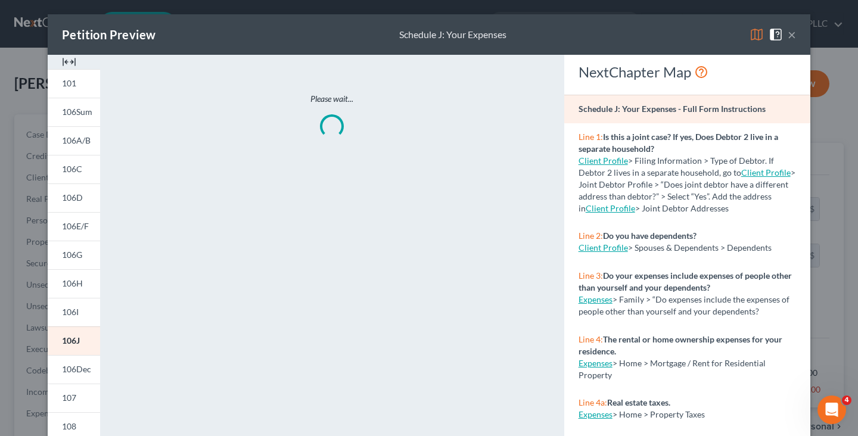
click at [759, 38] on img at bounding box center [757, 34] width 14 height 14
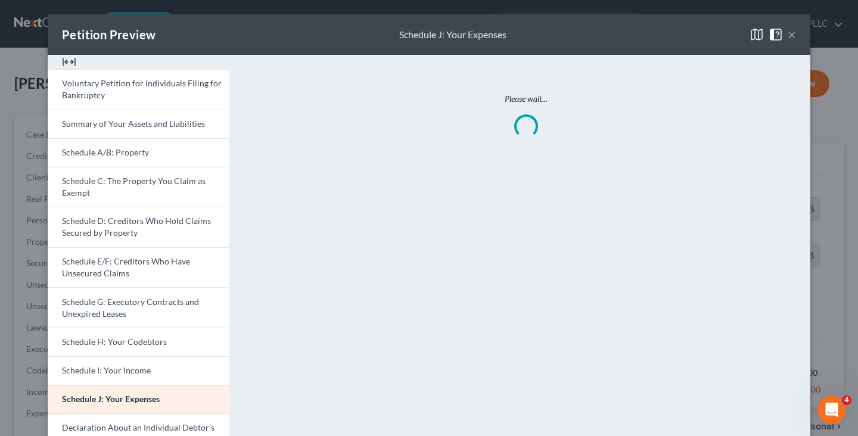
click at [795, 35] on button "×" at bounding box center [792, 34] width 8 height 14
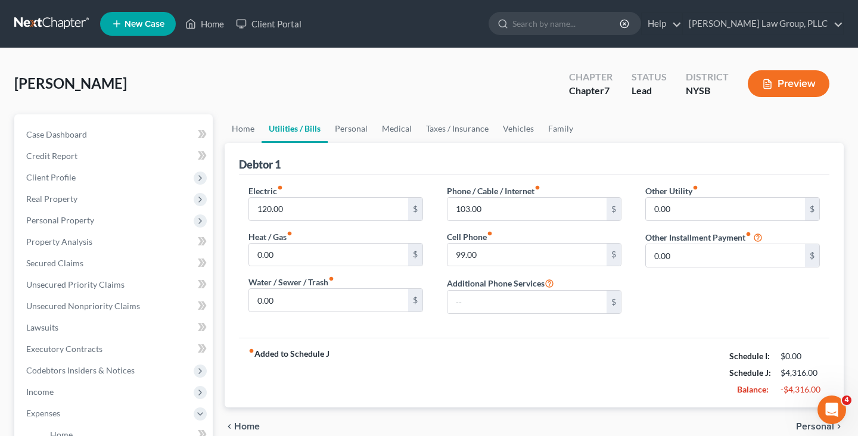
click at [54, 35] on nav "Home New Case Client Portal J. Singer Law Group, PLLC esegnini@jsingerlawgroup.…" at bounding box center [429, 24] width 858 height 48
click at [57, 32] on link at bounding box center [52, 23] width 76 height 21
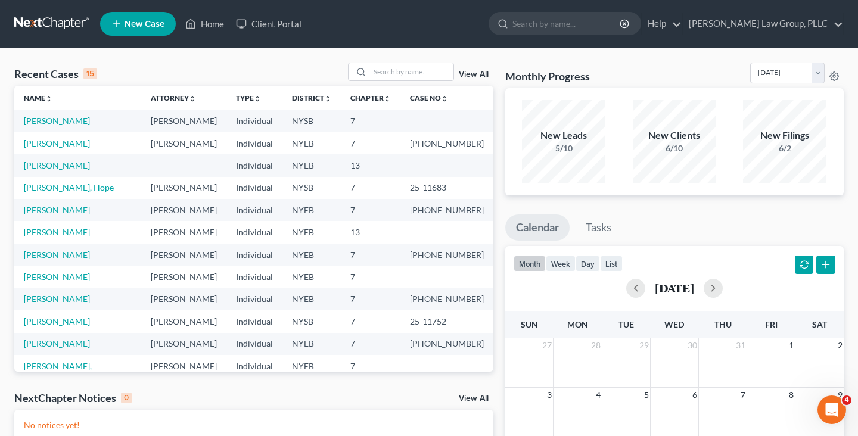
click at [53, 126] on td "[PERSON_NAME]" at bounding box center [77, 121] width 127 height 22
click at [59, 124] on link "[PERSON_NAME]" at bounding box center [57, 121] width 66 height 10
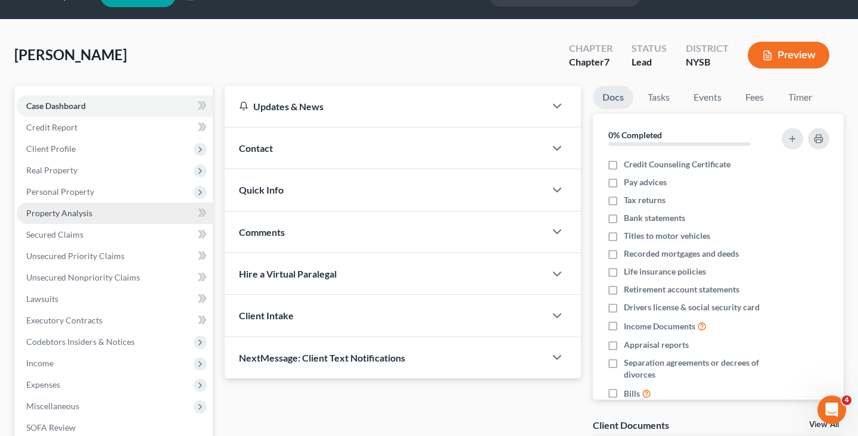
scroll to position [70, 0]
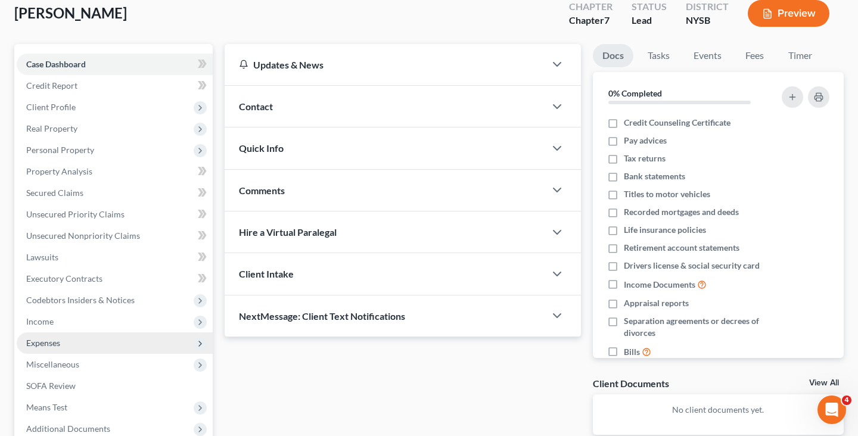
click at [85, 342] on span "Expenses" at bounding box center [115, 343] width 196 height 21
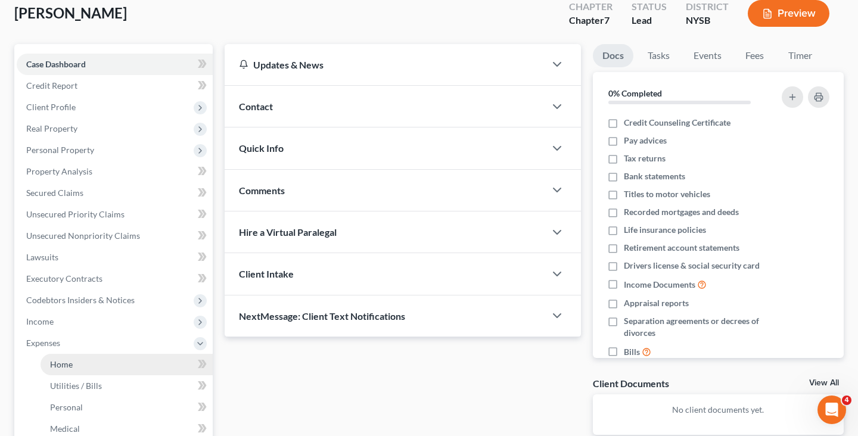
click at [89, 367] on link "Home" at bounding box center [127, 364] width 172 height 21
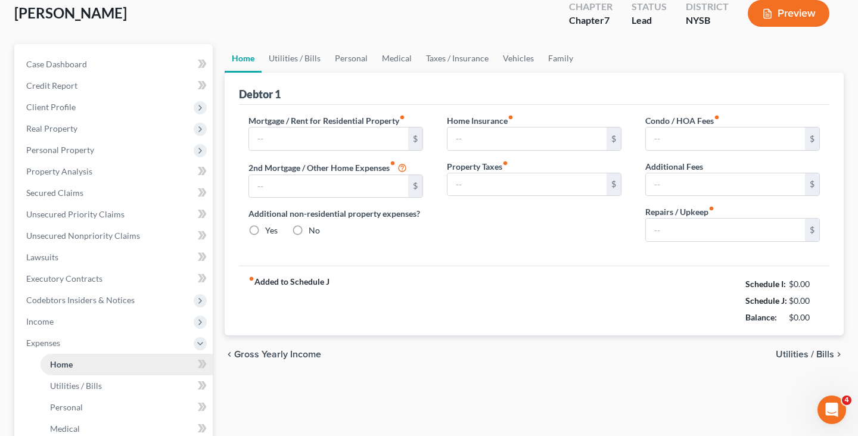
scroll to position [33, 0]
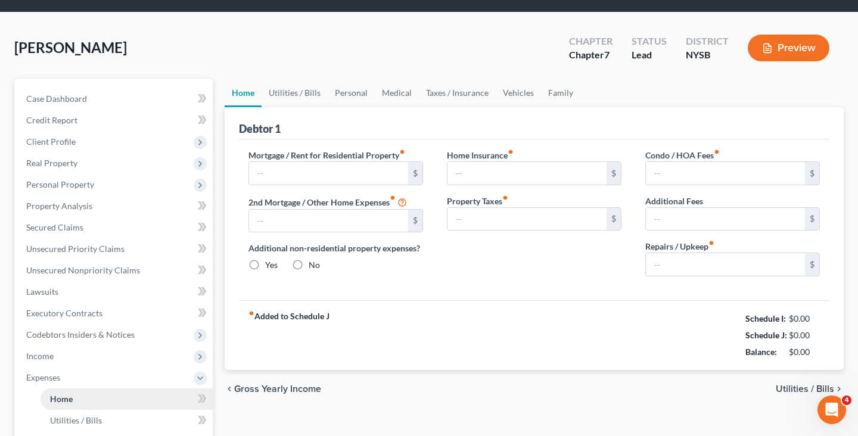
type input "2,922.00"
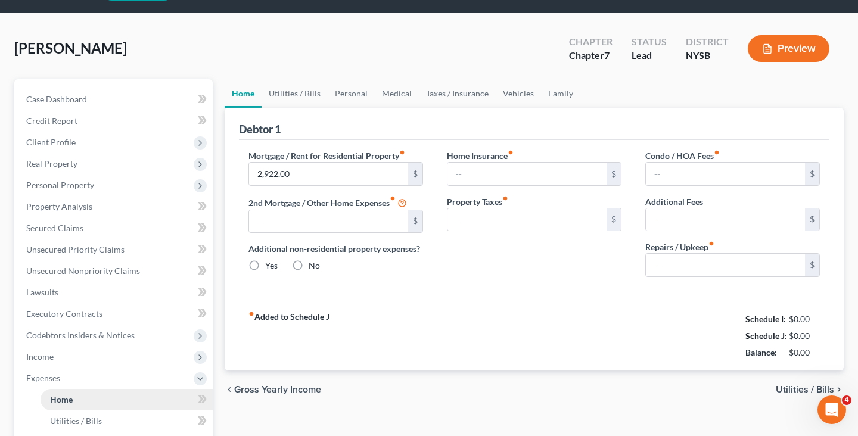
type input "0.00"
radio input "true"
type input "0.00"
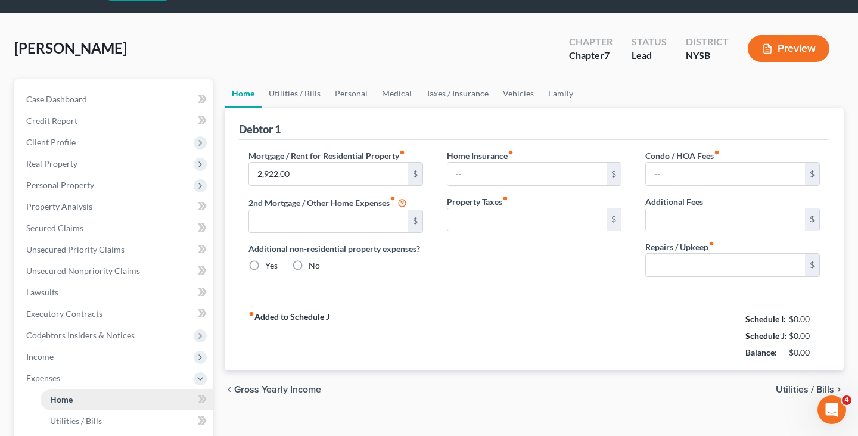
type input "0.00"
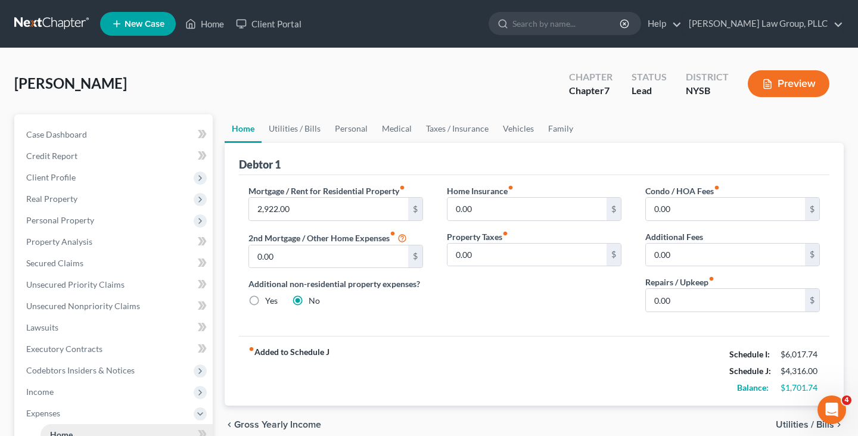
scroll to position [27, 0]
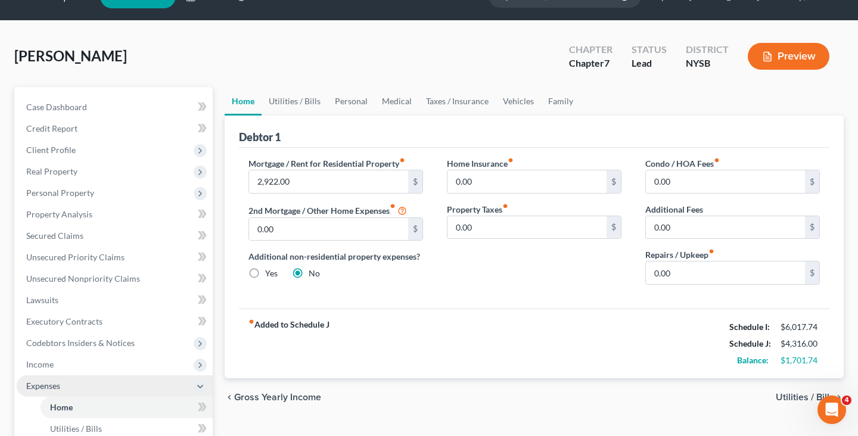
click at [88, 376] on span "Expenses" at bounding box center [115, 386] width 196 height 21
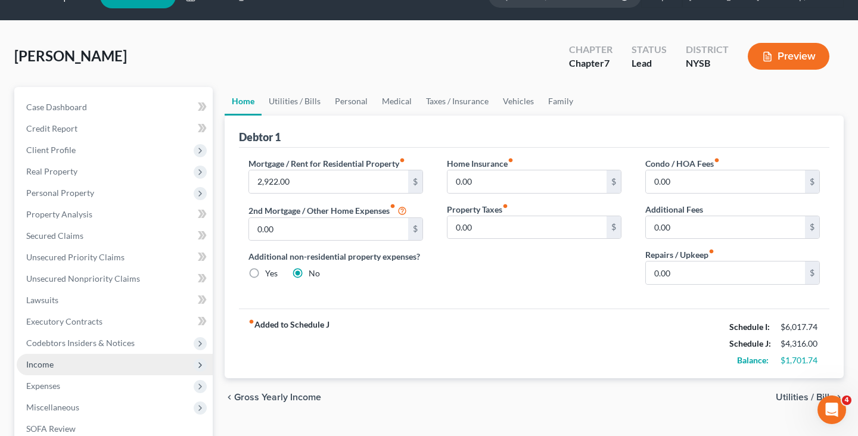
click at [89, 366] on span "Income" at bounding box center [115, 364] width 196 height 21
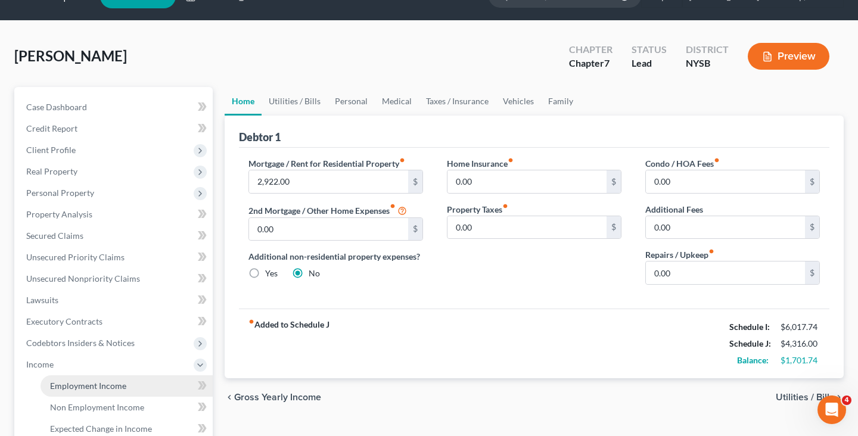
click at [90, 382] on span "Employment Income" at bounding box center [88, 386] width 76 height 10
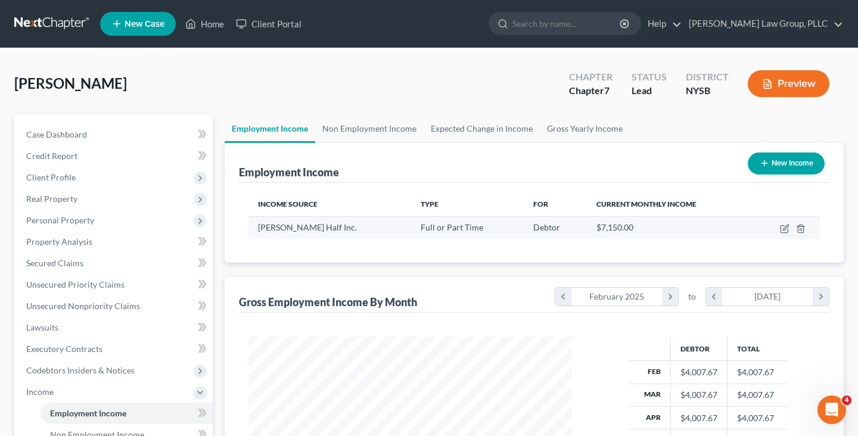
scroll to position [213, 347]
click at [787, 224] on icon "button" at bounding box center [785, 229] width 10 height 10
select select "0"
select select "4"
select select "3"
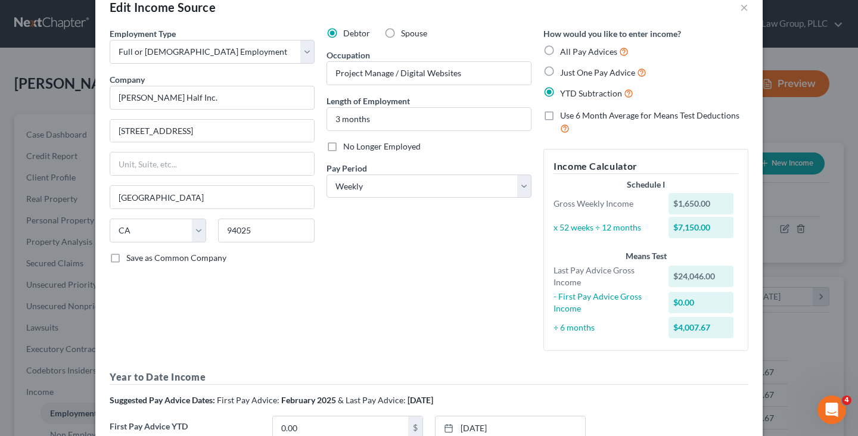
scroll to position [218, 0]
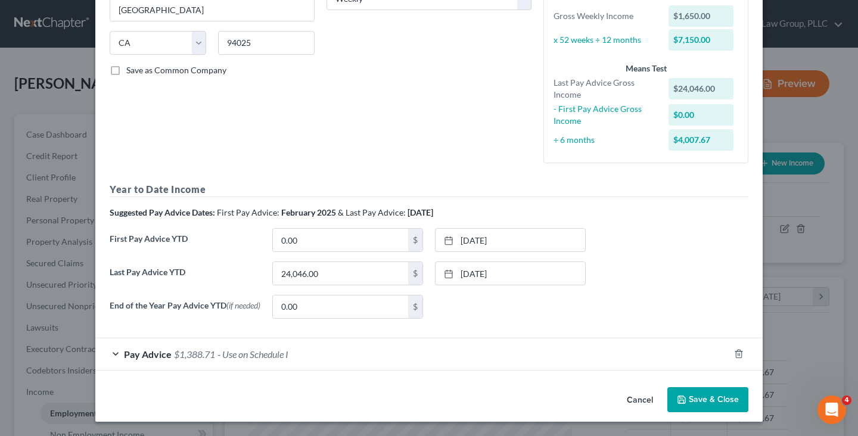
click at [709, 402] on button "Save & Close" at bounding box center [708, 400] width 81 height 25
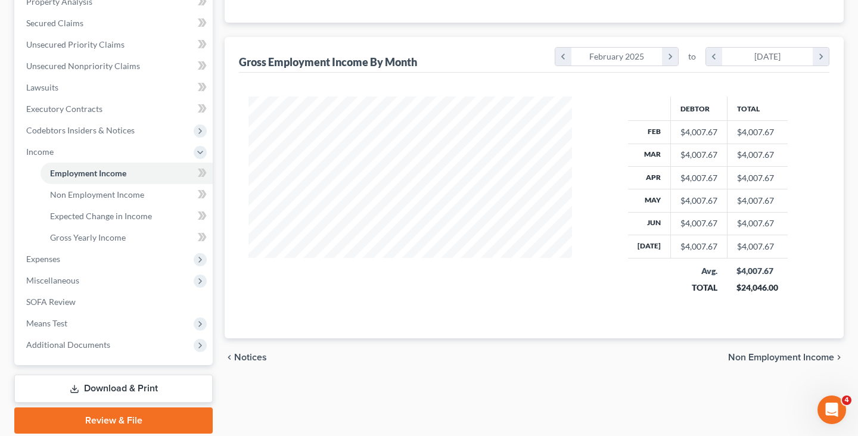
scroll to position [282, 0]
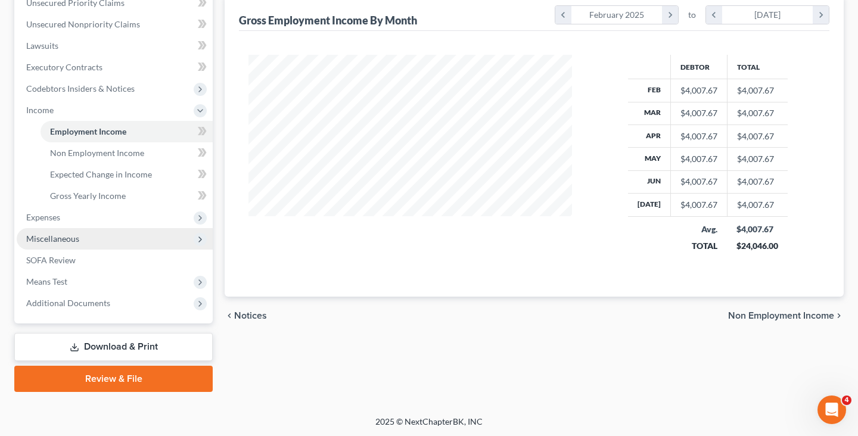
click at [115, 240] on span "Miscellaneous" at bounding box center [115, 238] width 196 height 21
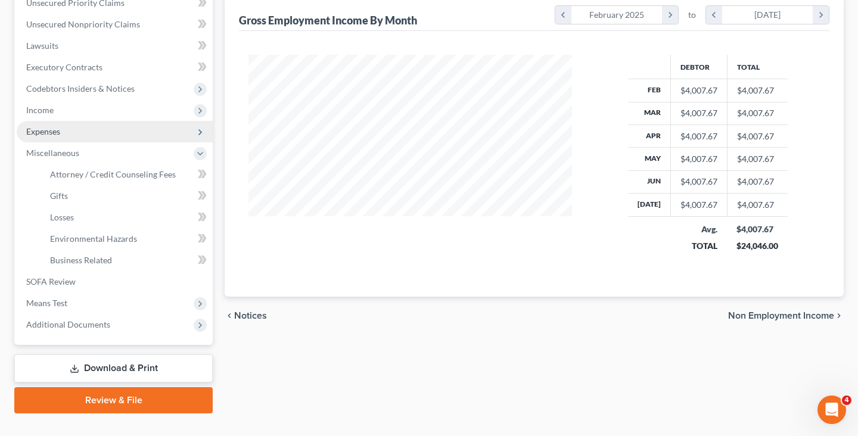
click at [95, 137] on span "Expenses" at bounding box center [115, 131] width 196 height 21
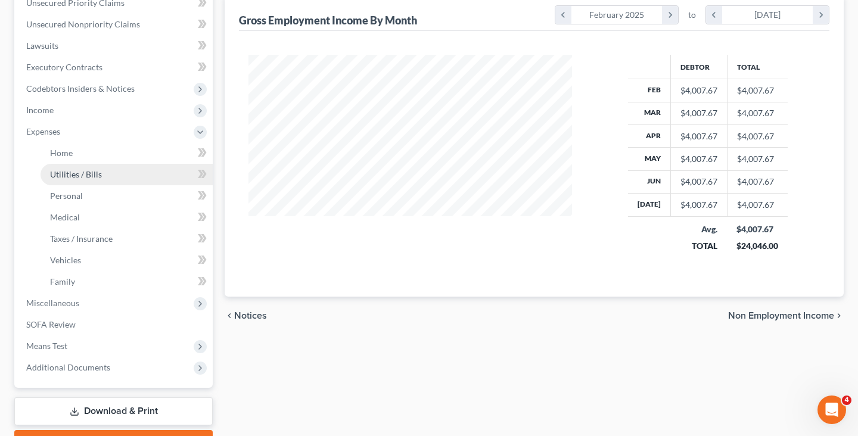
click at [96, 175] on span "Utilities / Bills" at bounding box center [76, 174] width 52 height 10
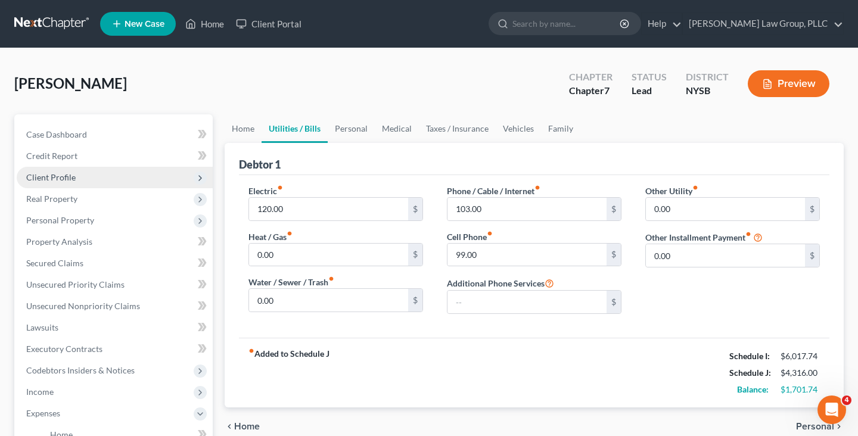
click at [105, 177] on span "Client Profile" at bounding box center [115, 177] width 196 height 21
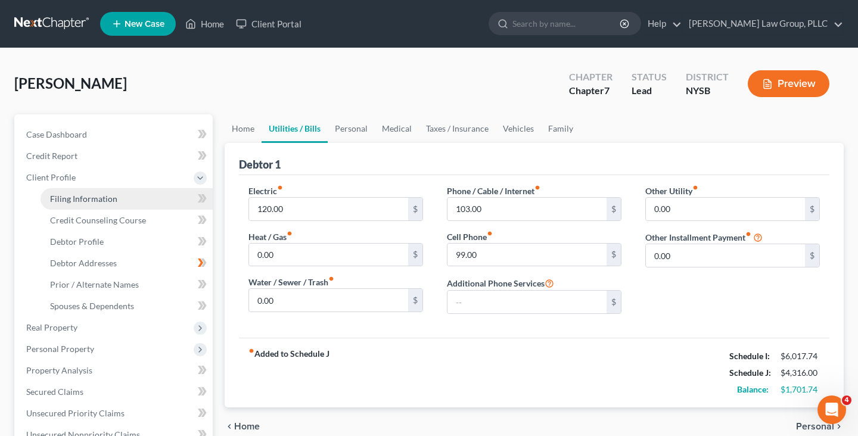
click at [105, 194] on span "Filing Information" at bounding box center [83, 199] width 67 height 10
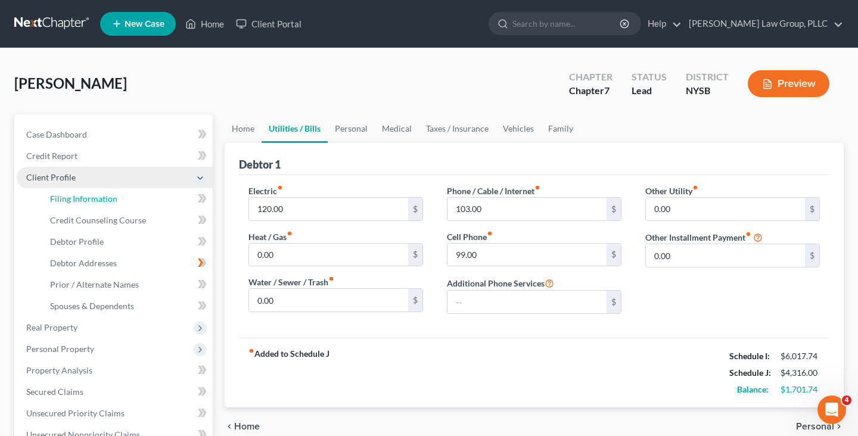
select select "1"
select select "0"
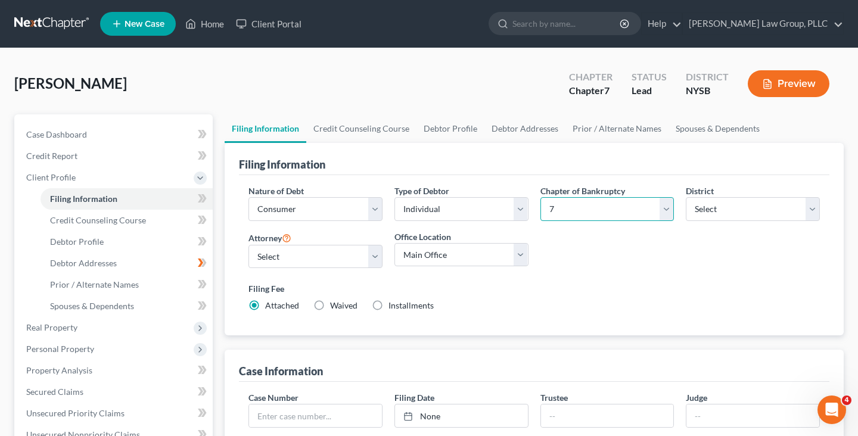
click at [566, 200] on select "Select 7 11 12 13" at bounding box center [608, 209] width 134 height 24
select select "3"
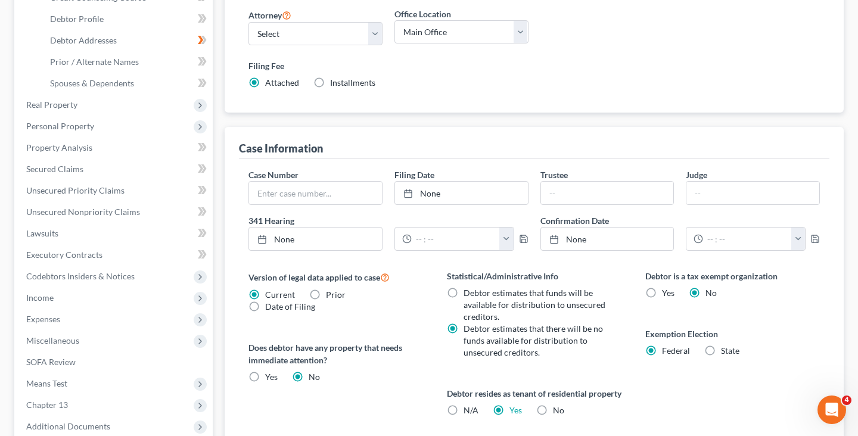
scroll to position [296, 0]
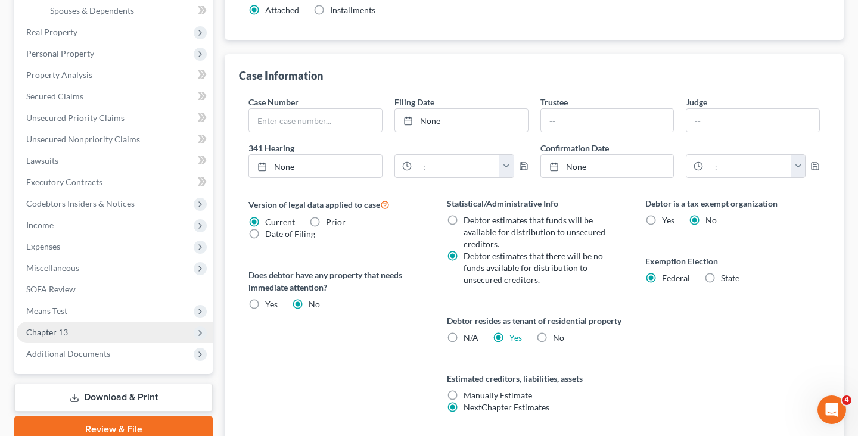
click at [25, 333] on span "Chapter 13" at bounding box center [115, 332] width 196 height 21
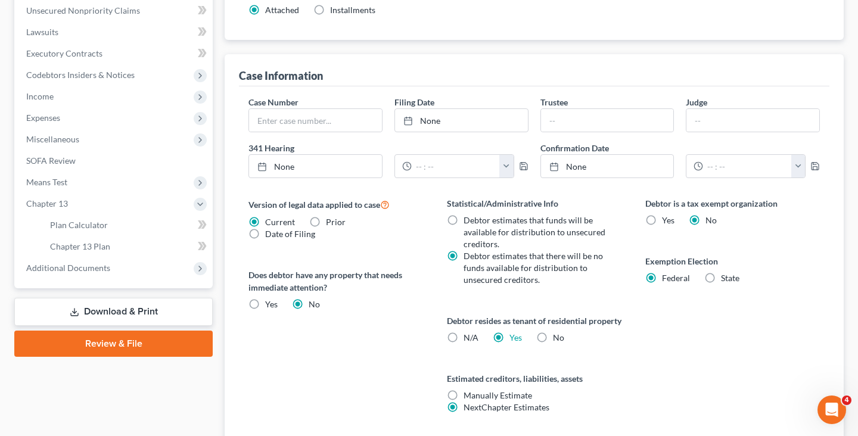
click at [95, 360] on div "Case Dashboard Payments Invoices Payments Payments Credit Report Client Profile" at bounding box center [113, 150] width 210 height 662
click at [94, 221] on span "Plan Calculator" at bounding box center [79, 225] width 58 height 10
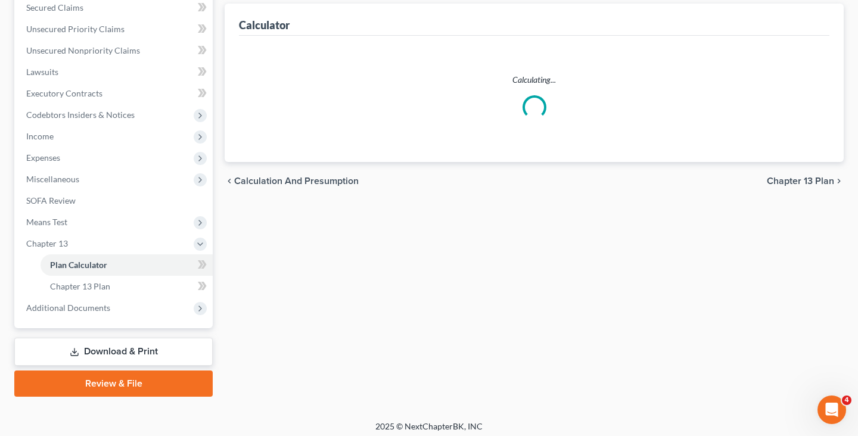
scroll to position [96, 0]
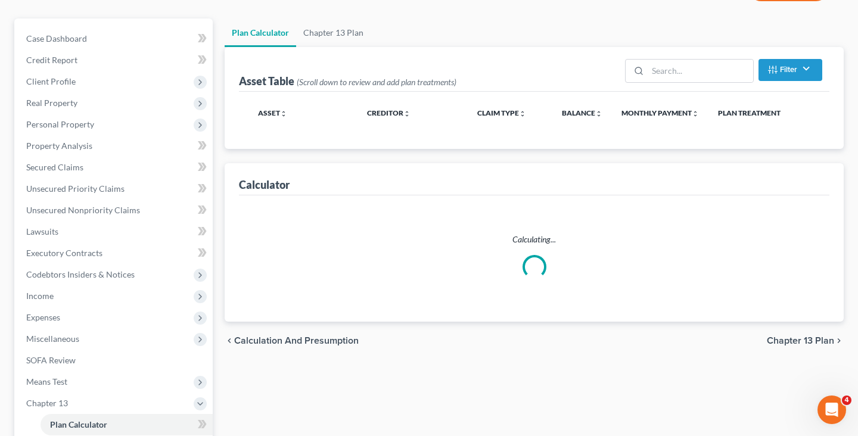
select select "59"
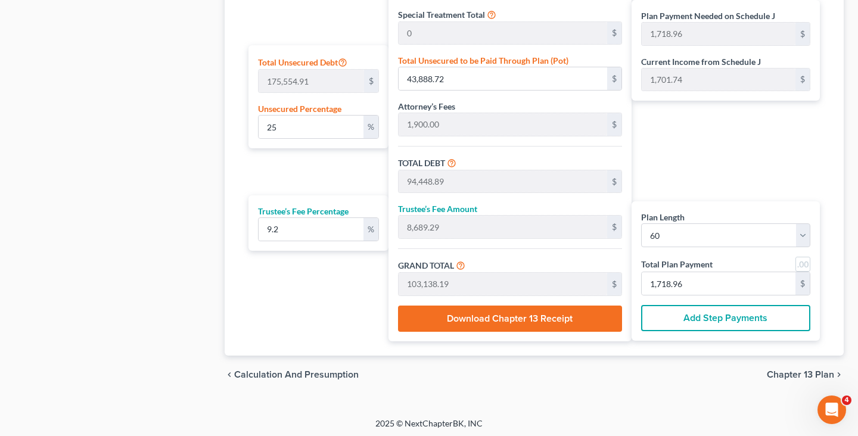
scroll to position [718, 0]
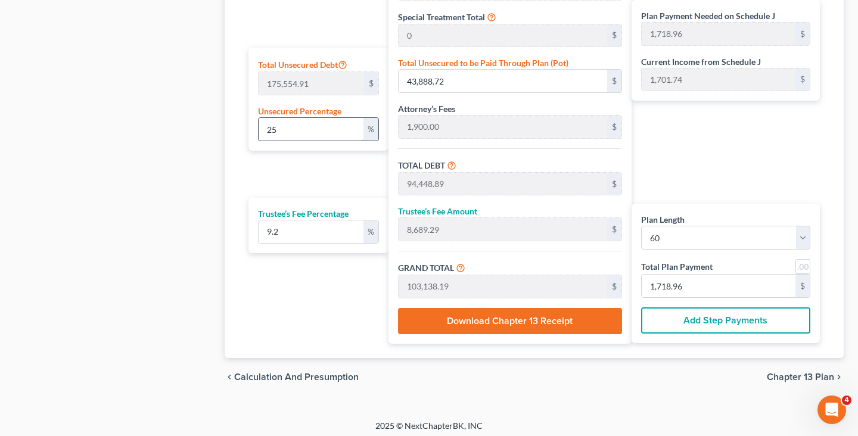
click at [330, 133] on input "25" at bounding box center [311, 129] width 105 height 23
type input "1"
type input "1,755.54"
type input "52,315.71"
type input "4,813.04"
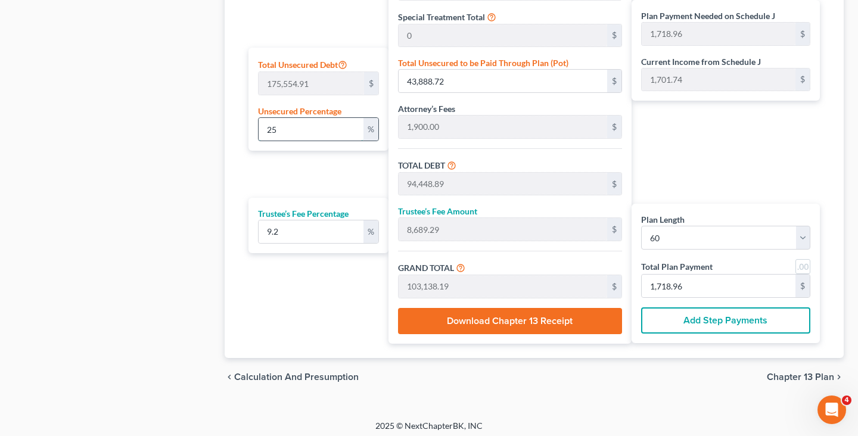
type input "57,128.76"
type input "952.14"
type input "10"
type input "17,555.49"
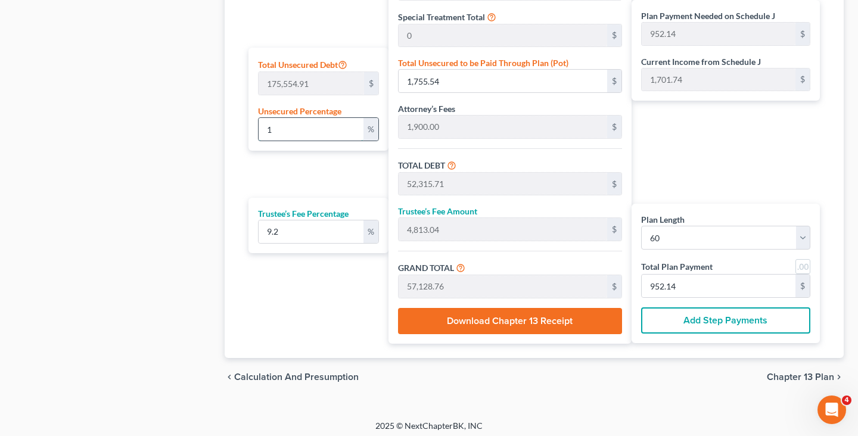
type input "68,115.66"
type input "6,266.64"
type input "74,382.30"
type input "1,239.70"
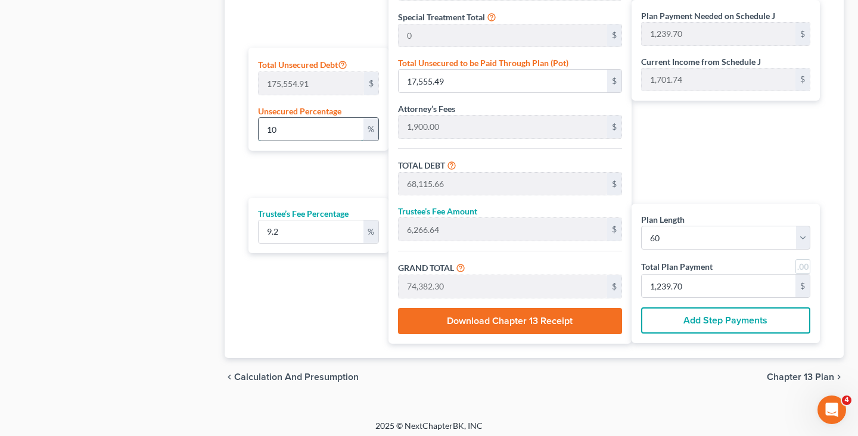
type input "100"
type input "175,554.91"
type input "226,115.08"
type input "20,802.58"
type input "246,917.66"
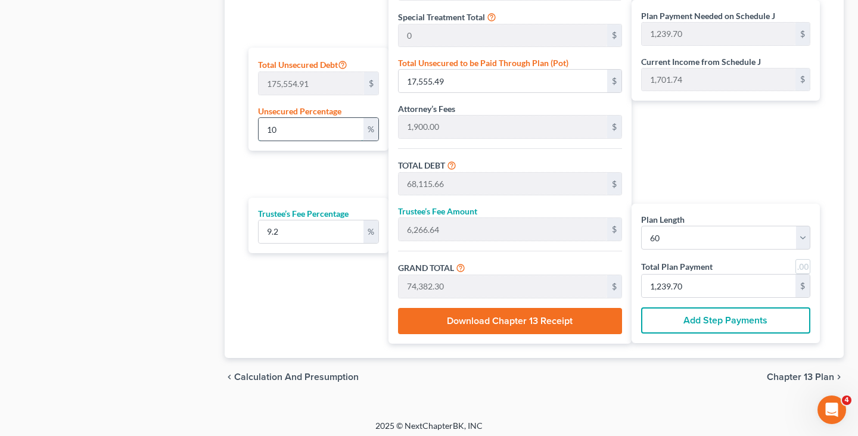
type input "4,115.29"
type input "100"
click at [317, 179] on div "Plan Length 1 2 3 4 5 6 7 8 9 10 11 12 13 14 15 16 17 18 19 20 21 22 23 24 25 2…" at bounding box center [316, 102] width 146 height 484
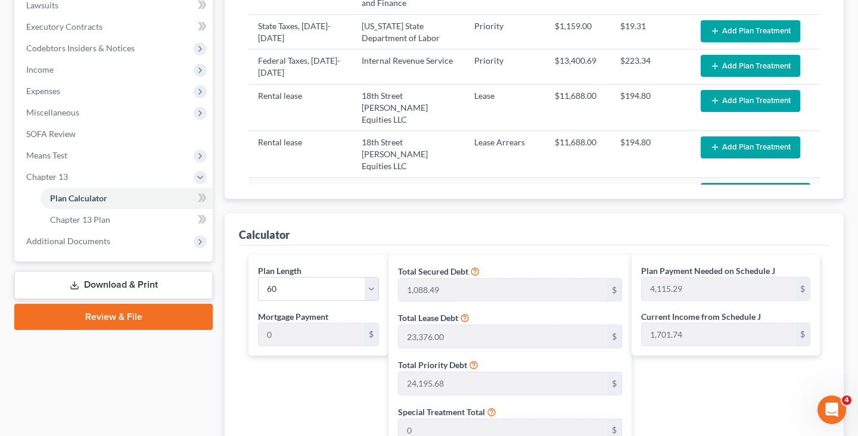
scroll to position [0, 0]
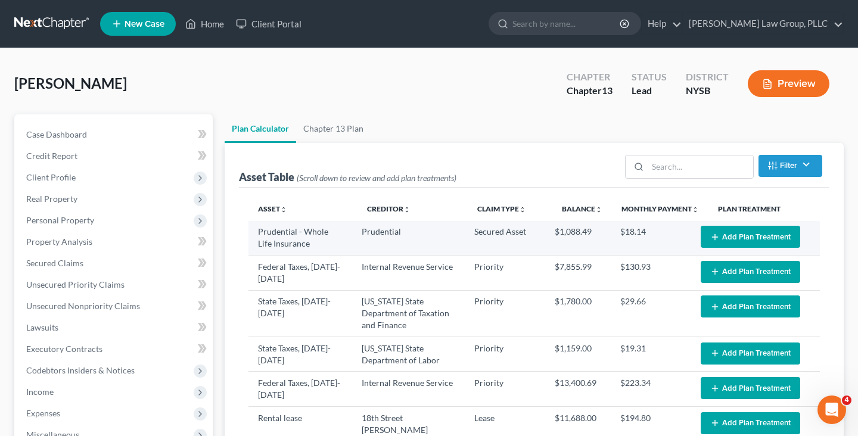
click at [735, 239] on button "Add Plan Treatment" at bounding box center [751, 237] width 100 height 22
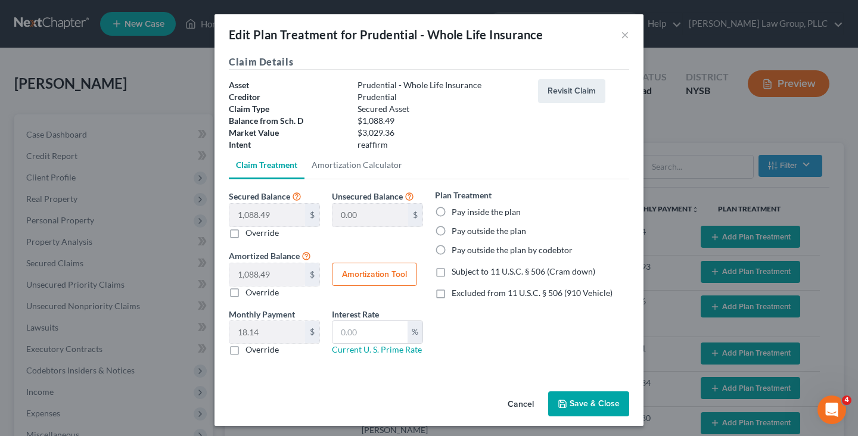
click at [492, 211] on label "Pay inside the plan" at bounding box center [486, 212] width 69 height 12
click at [464, 211] on input "Pay inside the plan" at bounding box center [461, 210] width 8 height 8
radio input "true"
click at [585, 398] on button "Save & Close" at bounding box center [588, 404] width 81 height 25
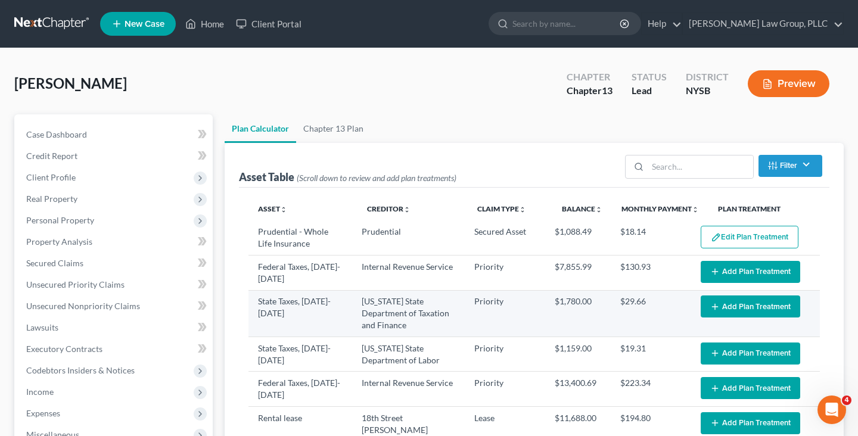
select select "59"
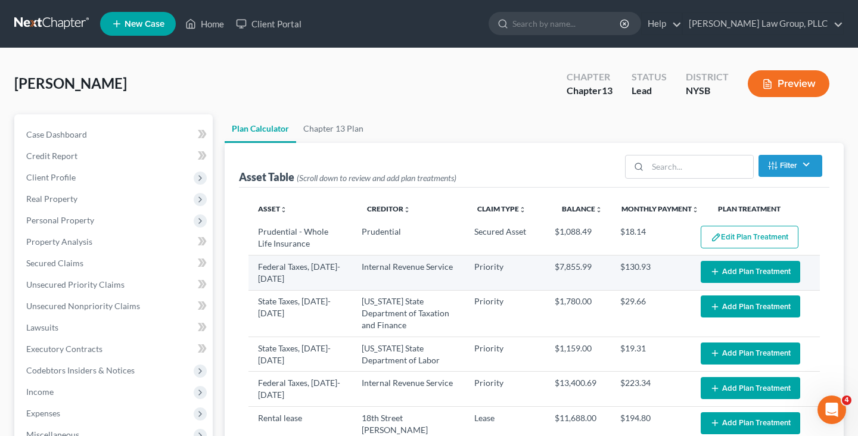
click at [714, 268] on icon "button" at bounding box center [716, 272] width 10 height 10
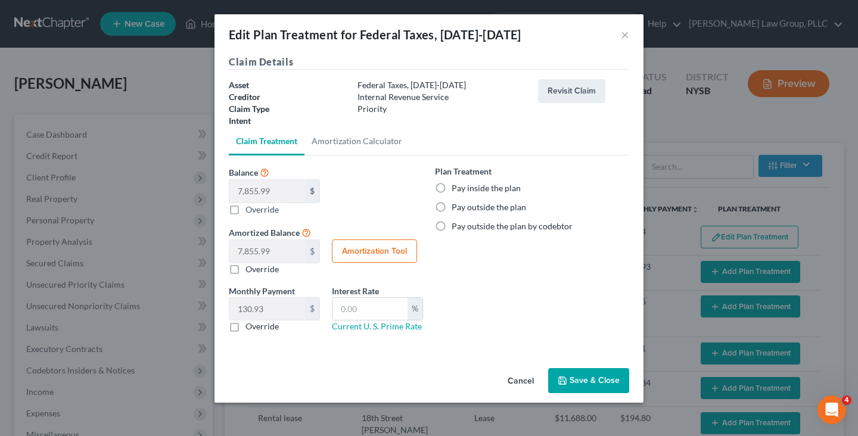
click at [494, 184] on label "Pay inside the plan" at bounding box center [486, 188] width 69 height 12
click at [464, 184] on input "Pay inside the plan" at bounding box center [461, 186] width 8 height 8
radio input "true"
click at [597, 380] on button "Save & Close" at bounding box center [588, 380] width 81 height 25
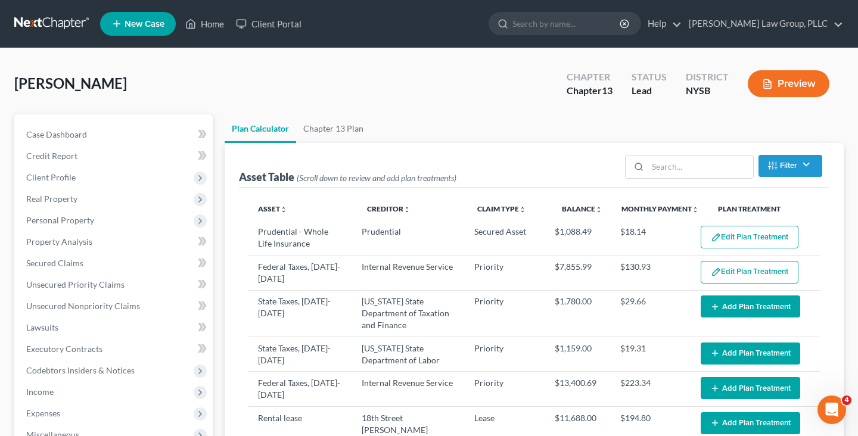
select select "59"
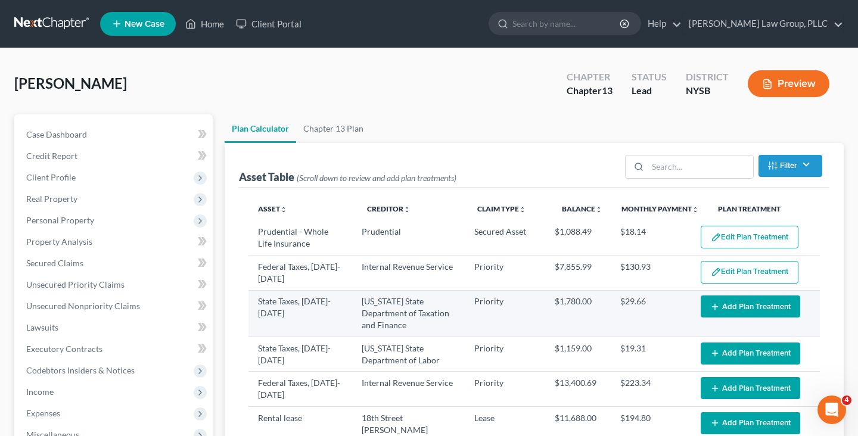
click at [744, 318] on button "Add Plan Treatment" at bounding box center [751, 307] width 100 height 22
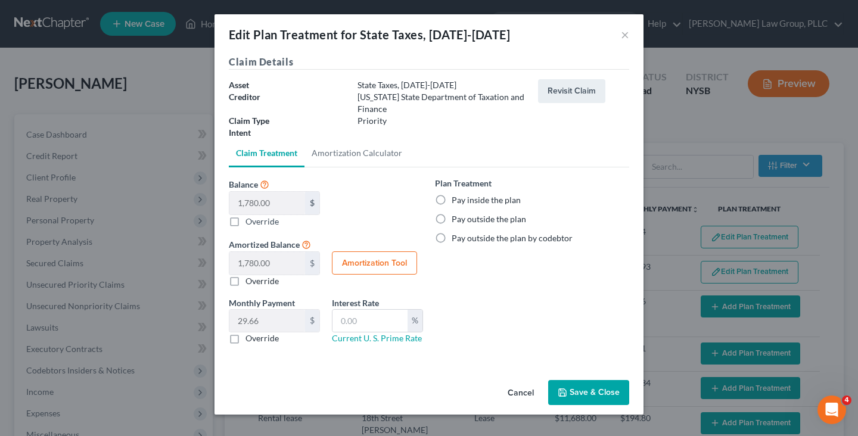
click at [498, 197] on label "Pay inside the plan" at bounding box center [486, 200] width 69 height 12
click at [464, 197] on input "Pay inside the plan" at bounding box center [461, 198] width 8 height 8
radio input "true"
click at [584, 389] on button "Save & Close" at bounding box center [588, 392] width 81 height 25
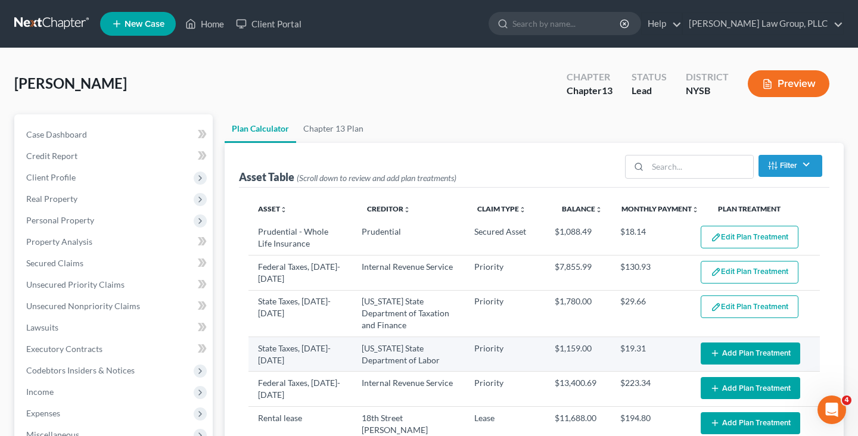
select select "59"
click at [758, 360] on button "Add Plan Treatment" at bounding box center [751, 354] width 100 height 22
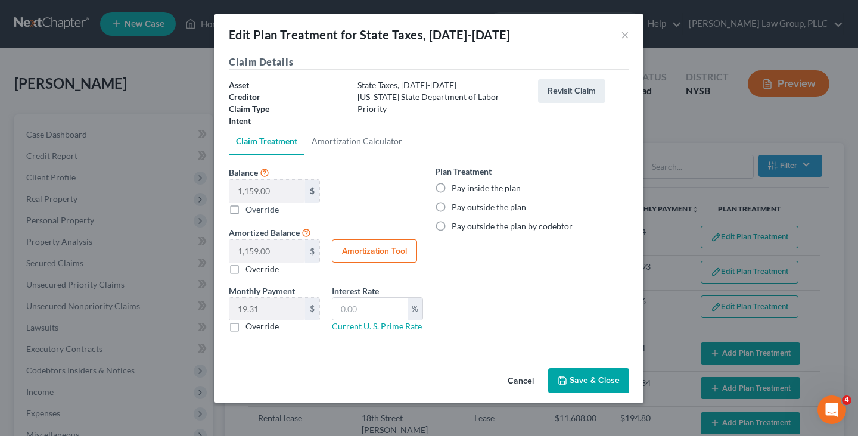
click at [469, 188] on label "Pay inside the plan" at bounding box center [486, 188] width 69 height 12
click at [464, 188] on input "Pay inside the plan" at bounding box center [461, 186] width 8 height 8
radio input "true"
click at [590, 372] on button "Save & Close" at bounding box center [588, 380] width 81 height 25
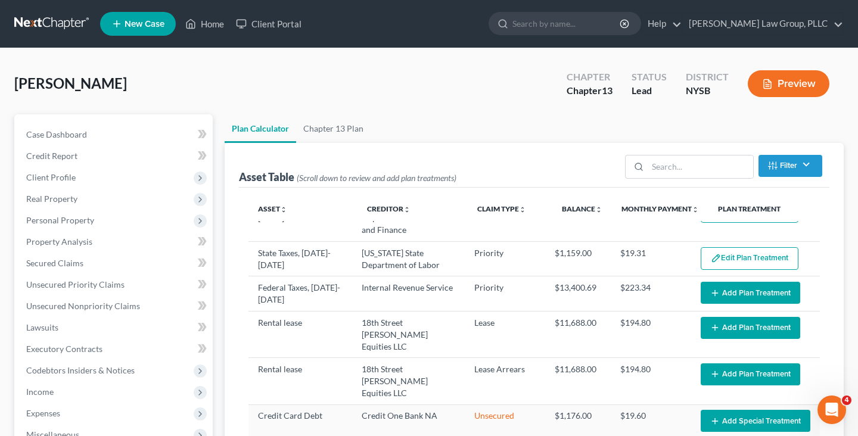
scroll to position [97, 0]
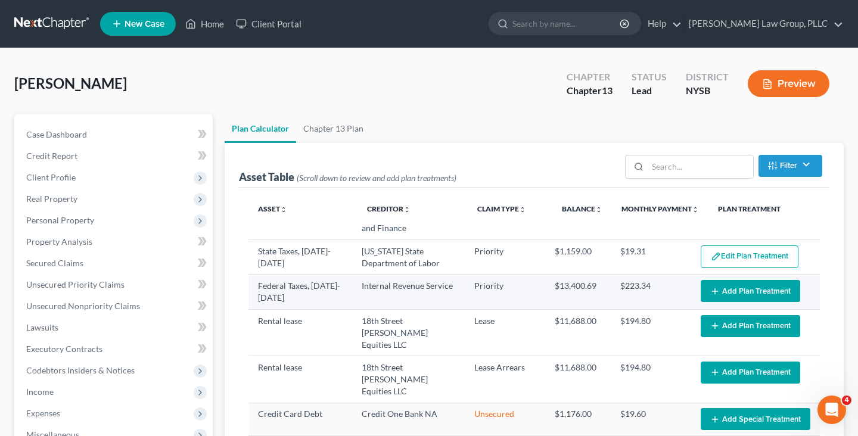
select select "59"
click at [733, 302] on button "Add Plan Treatment" at bounding box center [751, 291] width 100 height 22
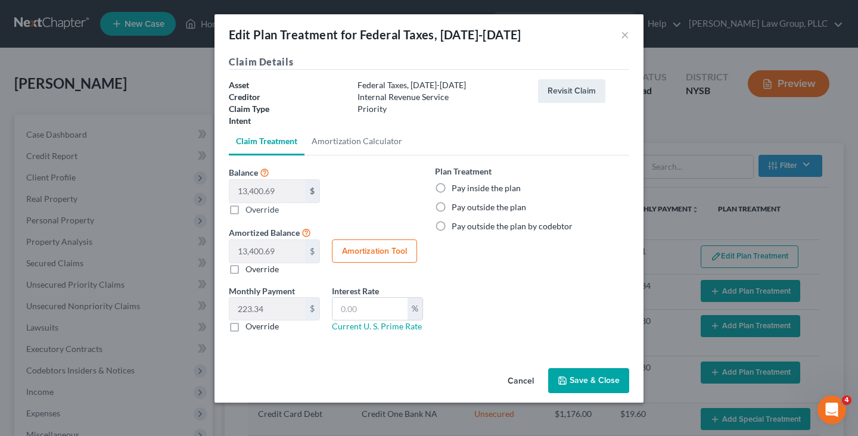
click at [510, 192] on label "Pay inside the plan" at bounding box center [486, 188] width 69 height 12
click at [464, 190] on input "Pay inside the plan" at bounding box center [461, 186] width 8 height 8
radio input "true"
click at [574, 377] on button "Save & Close" at bounding box center [588, 380] width 81 height 25
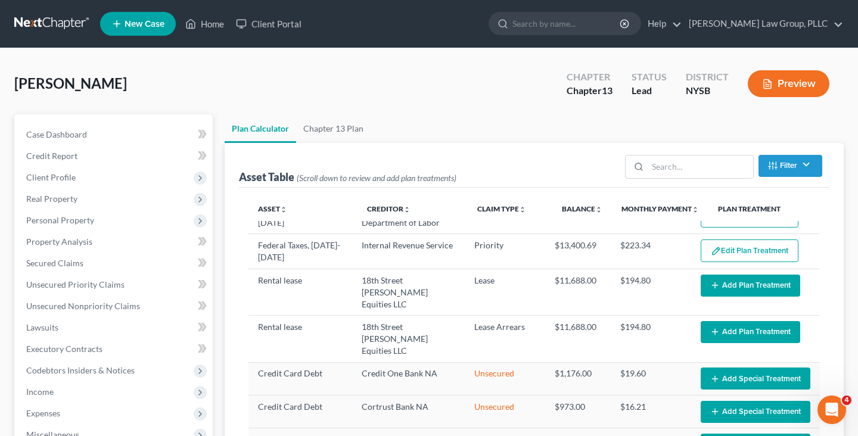
scroll to position [150, 0]
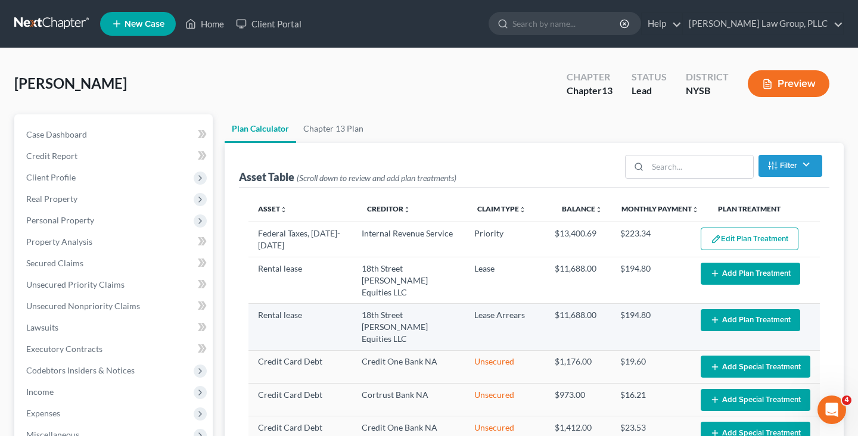
select select "59"
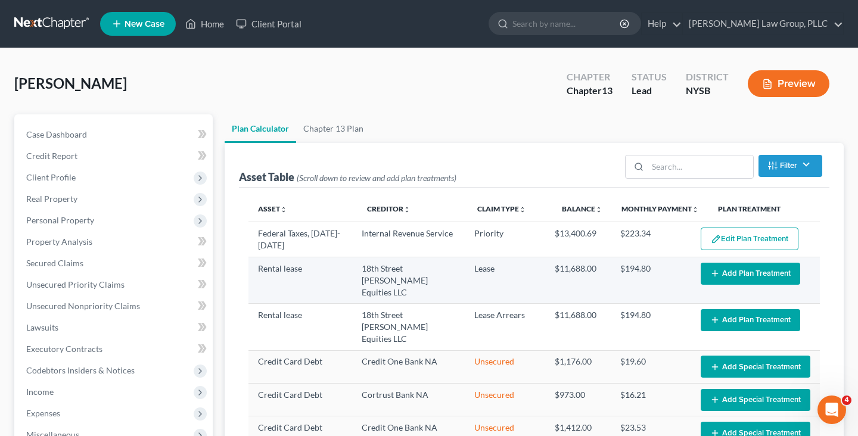
click at [740, 285] on button "Add Plan Treatment" at bounding box center [751, 274] width 100 height 22
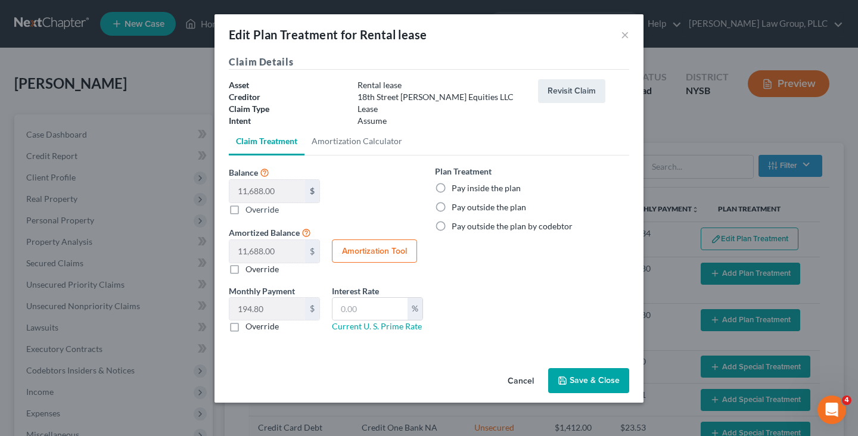
click at [500, 211] on label "Pay outside the plan" at bounding box center [489, 208] width 75 height 12
click at [464, 209] on input "Pay outside the plan" at bounding box center [461, 206] width 8 height 8
radio input "true"
click at [593, 373] on button "Save & Close" at bounding box center [588, 380] width 81 height 25
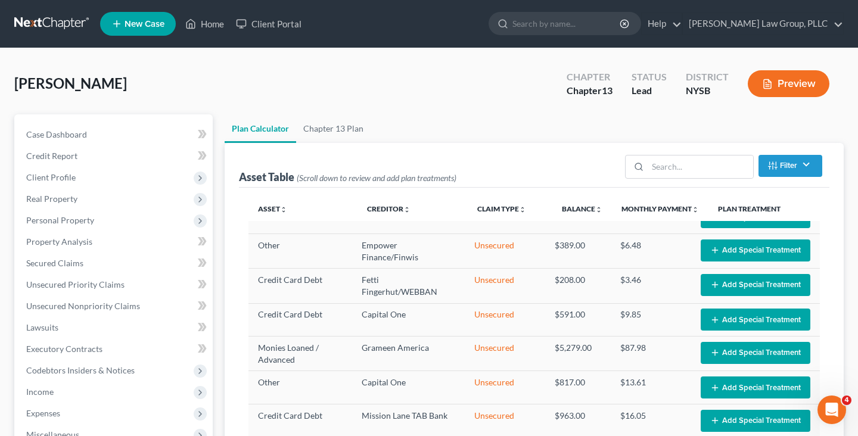
select select "59"
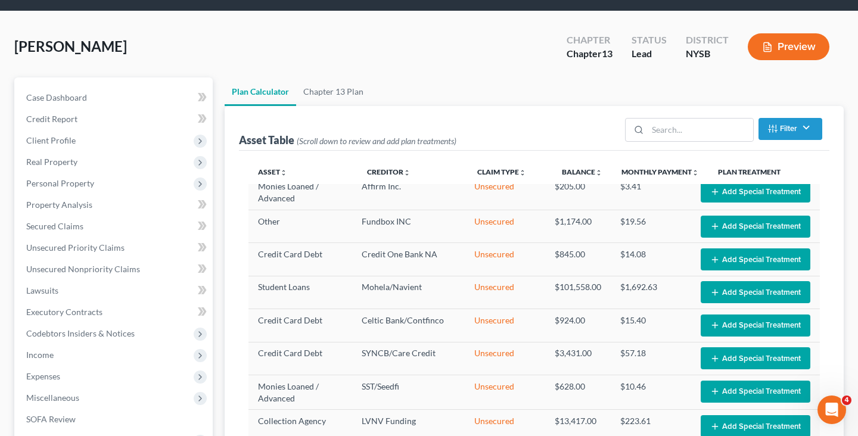
scroll to position [48, 0]
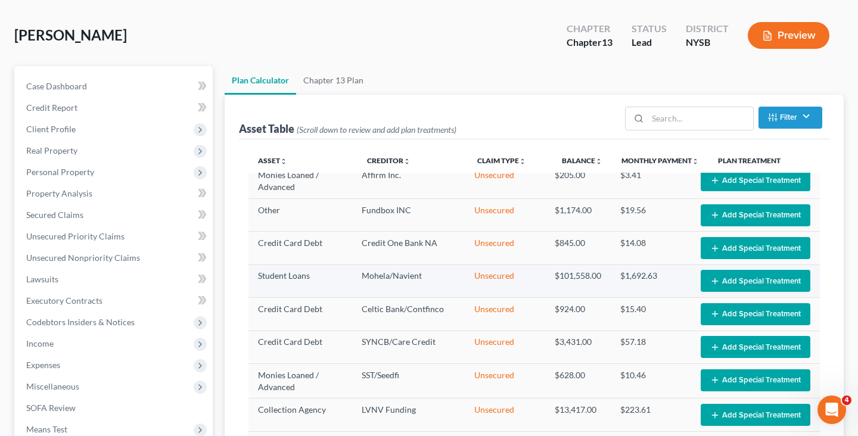
click at [736, 270] on button "Add Special Treatment" at bounding box center [756, 281] width 110 height 22
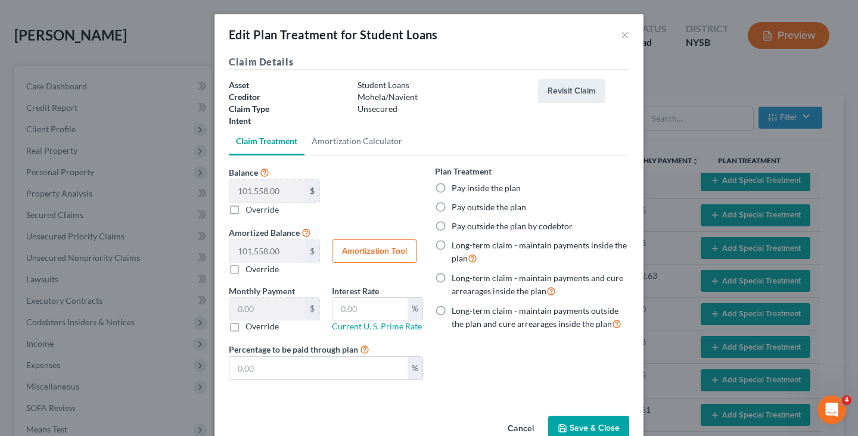
click at [469, 207] on label "Pay outside the plan" at bounding box center [489, 208] width 75 height 12
click at [464, 207] on input "Pay outside the plan" at bounding box center [461, 206] width 8 height 8
radio input "true"
click at [574, 424] on button "Save & Close" at bounding box center [588, 428] width 81 height 25
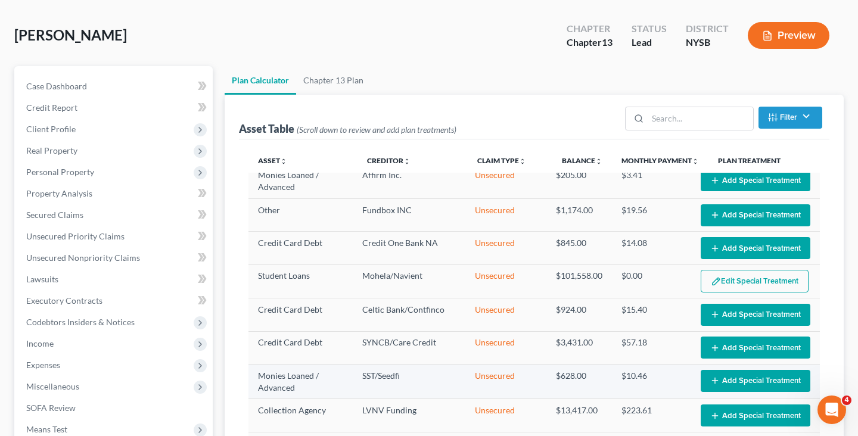
select select "59"
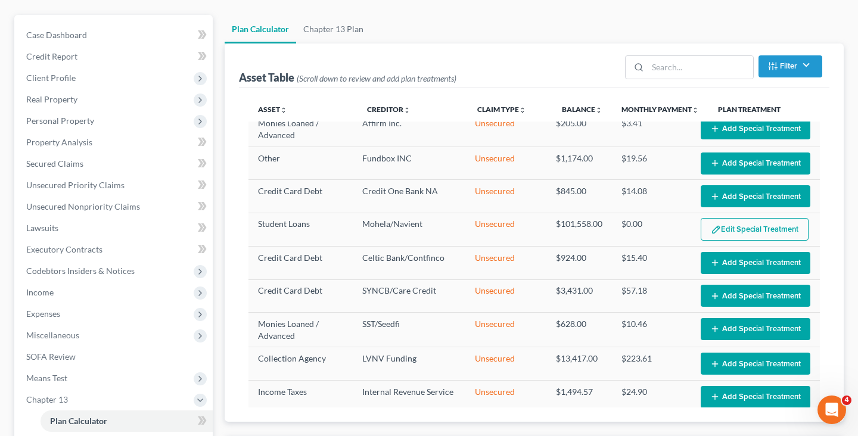
scroll to position [103, 0]
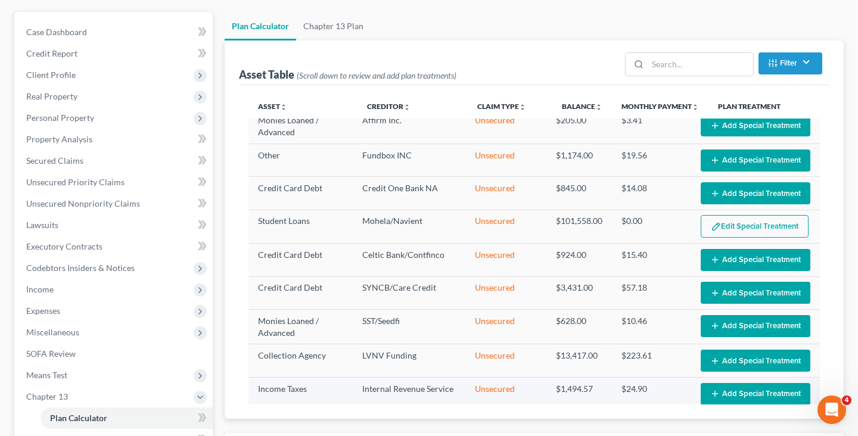
click at [729, 383] on button "Add Special Treatment" at bounding box center [756, 394] width 110 height 22
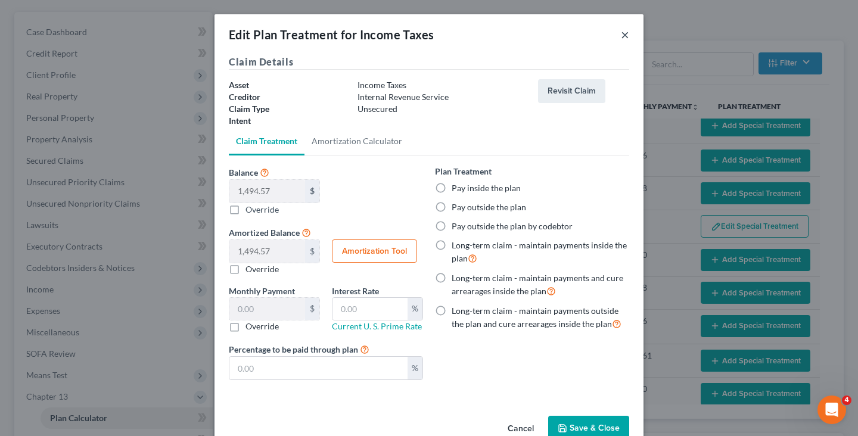
click at [626, 32] on button "×" at bounding box center [625, 34] width 8 height 14
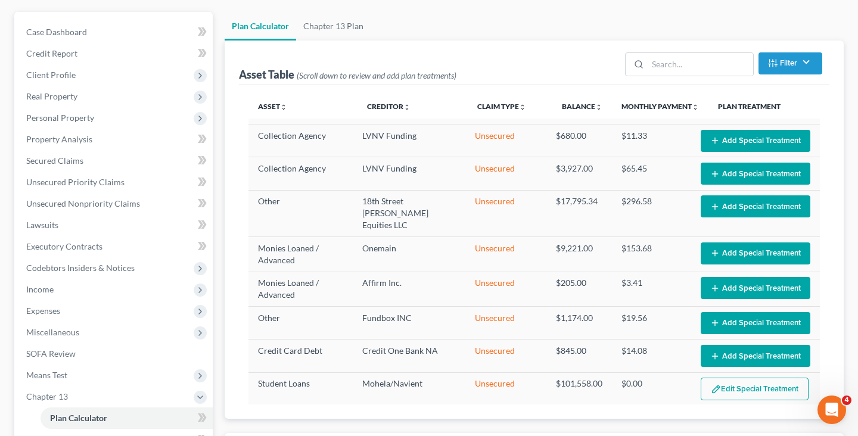
scroll to position [883, 0]
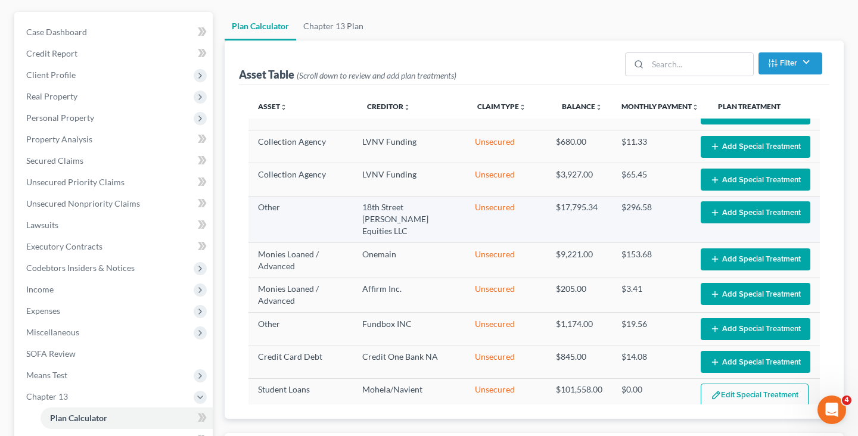
click at [720, 204] on button "Add Special Treatment" at bounding box center [756, 213] width 110 height 22
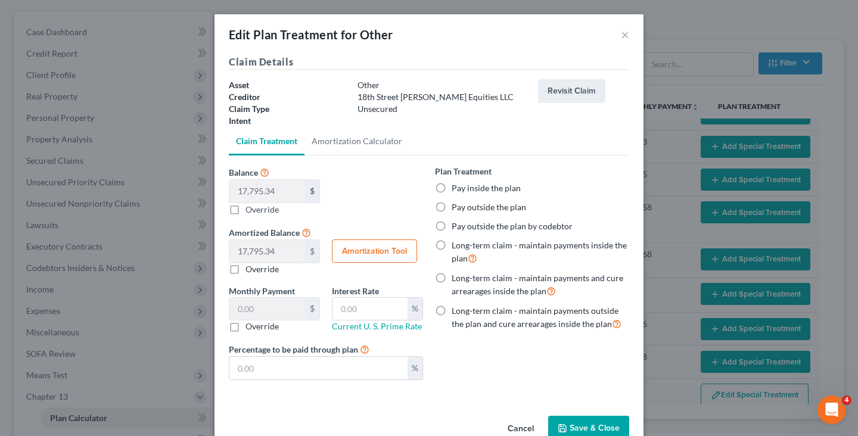
click at [504, 208] on label "Pay outside the plan" at bounding box center [489, 208] width 75 height 12
click at [464, 208] on input "Pay outside the plan" at bounding box center [461, 206] width 8 height 8
radio input "true"
click at [589, 420] on button "Save & Close" at bounding box center [588, 428] width 81 height 25
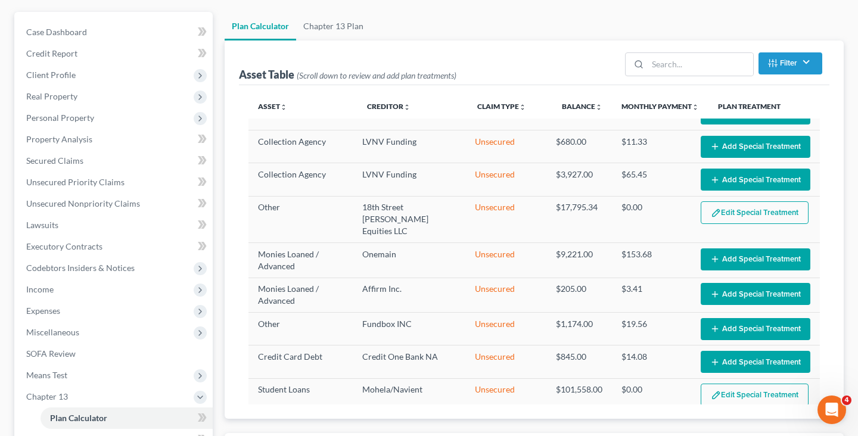
select select "59"
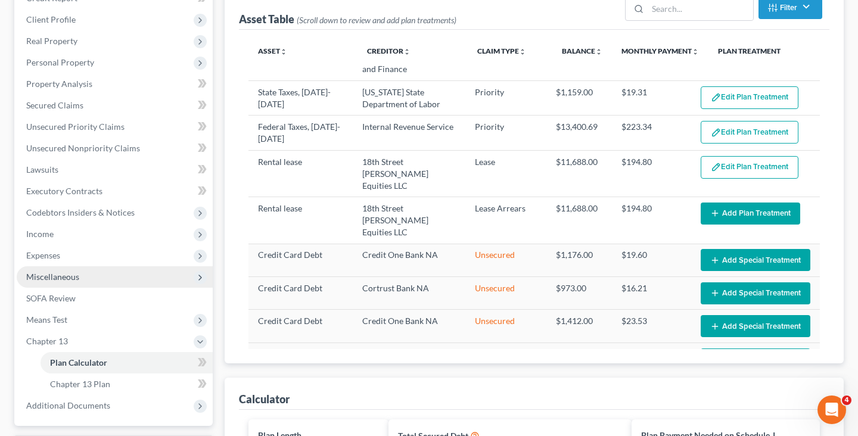
scroll to position [160, 0]
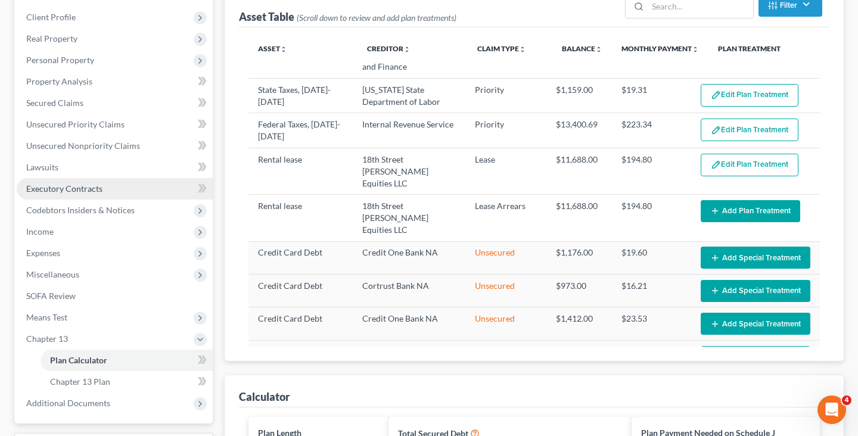
click at [138, 187] on link "Executory Contracts" at bounding box center [115, 188] width 196 height 21
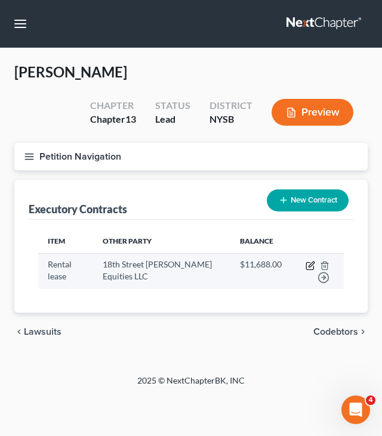
click at [307, 264] on icon "button" at bounding box center [310, 266] width 10 height 10
select select "3"
select select "35"
select select "0"
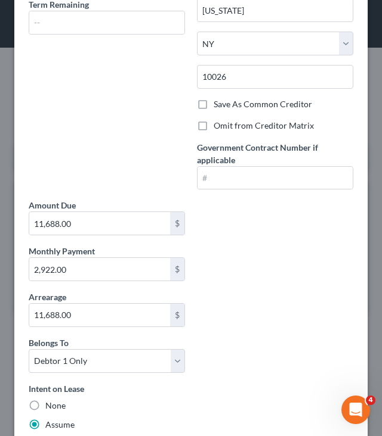
scroll to position [171, 0]
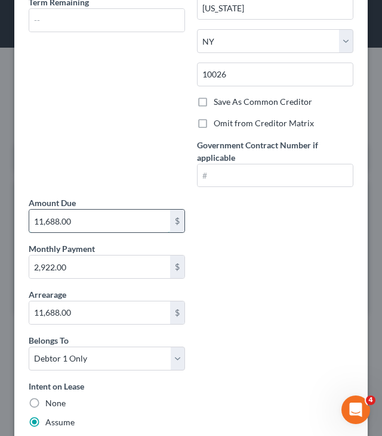
click at [126, 224] on input "11,688.00" at bounding box center [99, 221] width 141 height 23
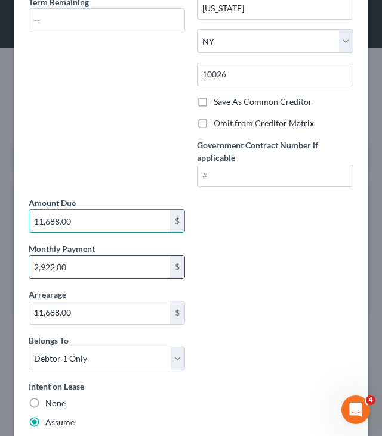
paste input "$13,616.25"
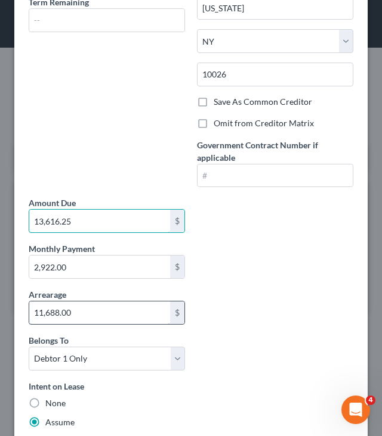
type input "13,616.25"
click at [111, 311] on input "11,688.00" at bounding box center [99, 313] width 141 height 23
paste input "$13,616.25"
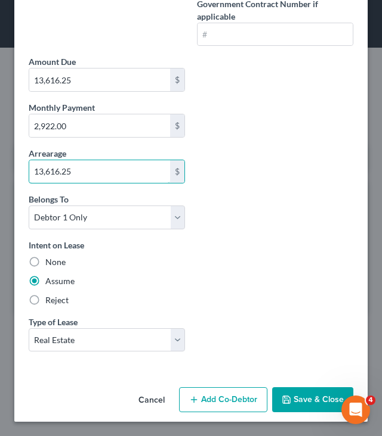
type input "13,616.25"
click at [291, 398] on icon "button" at bounding box center [286, 400] width 10 height 10
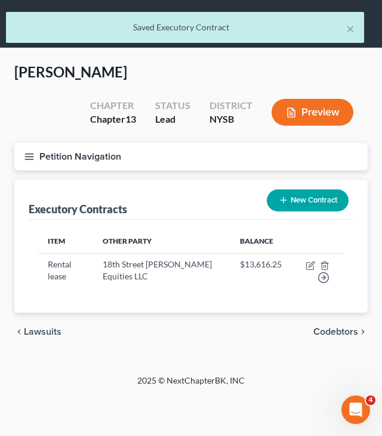
click at [211, 148] on button "Petition Navigation" at bounding box center [190, 156] width 353 height 27
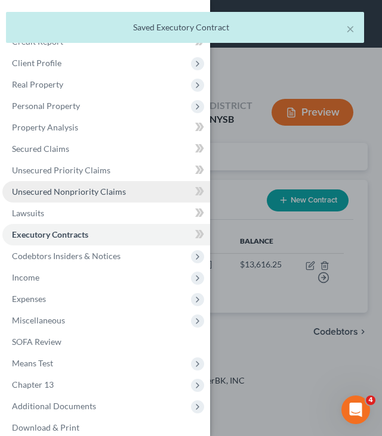
click at [85, 192] on span "Unsecured Nonpriority Claims" at bounding box center [69, 192] width 114 height 10
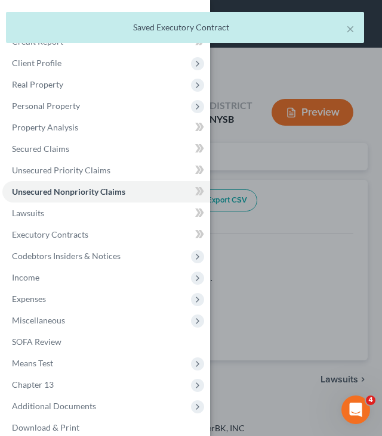
click at [236, 145] on div "Case Dashboard Payments Invoices Payments Payments Credit Report Client Profile" at bounding box center [191, 218] width 382 height 436
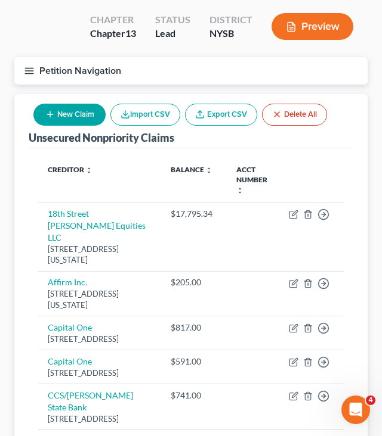
scroll to position [86, 0]
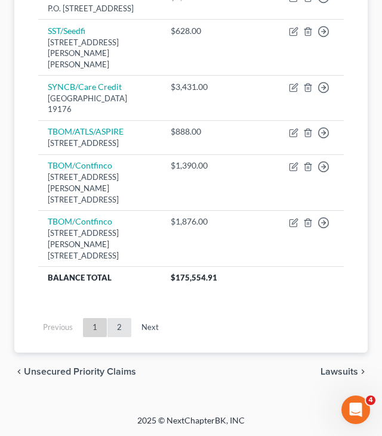
click at [117, 337] on link "2" at bounding box center [119, 327] width 24 height 19
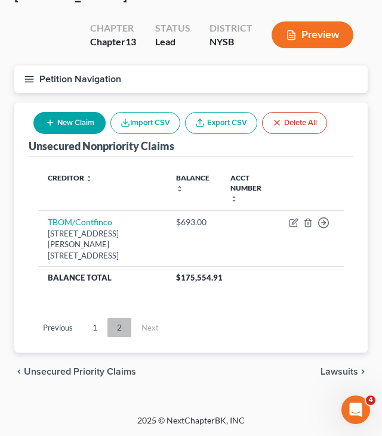
scroll to position [55, 0]
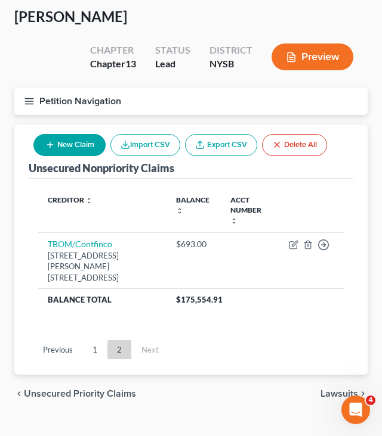
click at [98, 350] on div "Previous 1 2 Next" at bounding box center [191, 354] width 324 height 41
click at [98, 340] on link "1" at bounding box center [95, 349] width 24 height 19
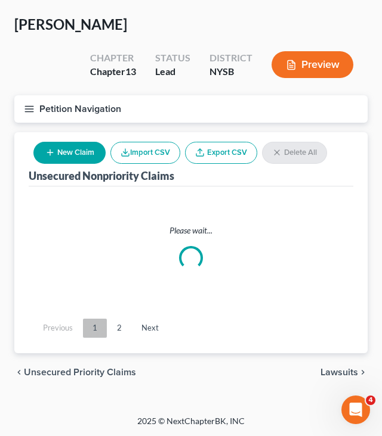
scroll to position [0, 0]
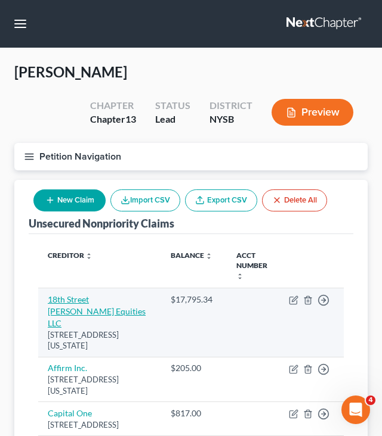
click at [95, 298] on link "18th Street Fulton Equities LLC" at bounding box center [97, 312] width 98 height 34
select select "35"
select select "14"
select select "0"
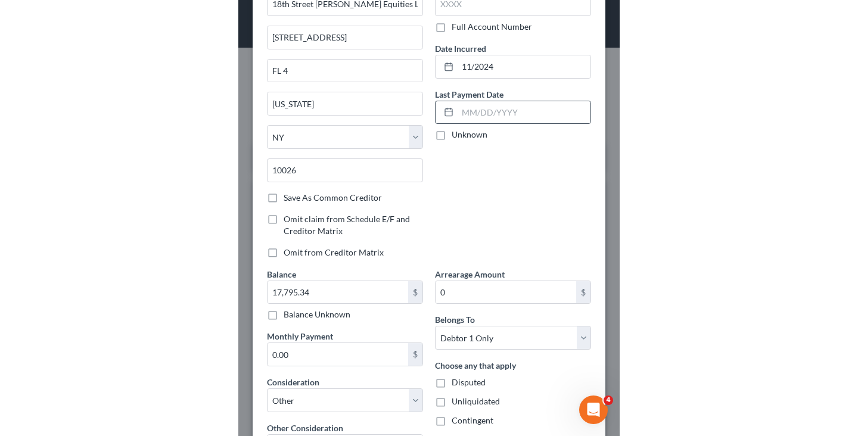
scroll to position [237, 0]
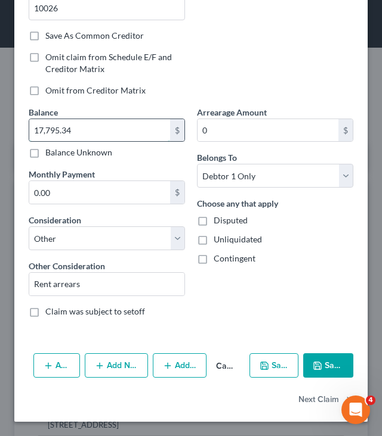
click at [114, 139] on input "17,795.34" at bounding box center [99, 130] width 141 height 23
paste input "$13,616.25"
type input "13,616.25"
click at [314, 355] on button "Save & Close" at bounding box center [328, 366] width 50 height 25
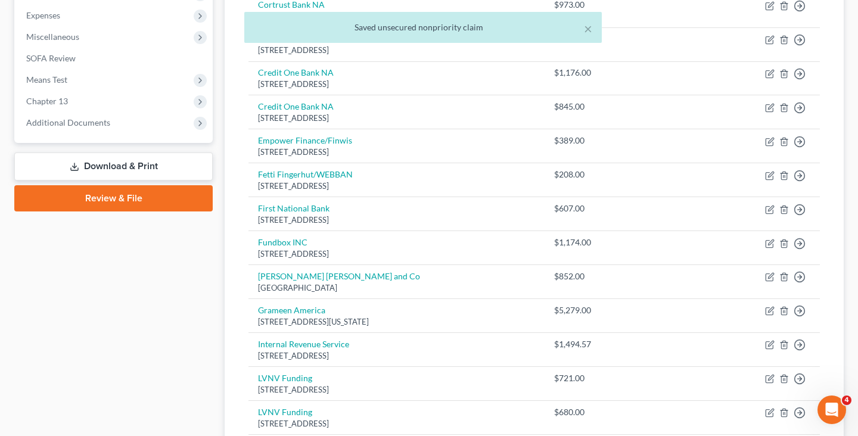
scroll to position [378, 0]
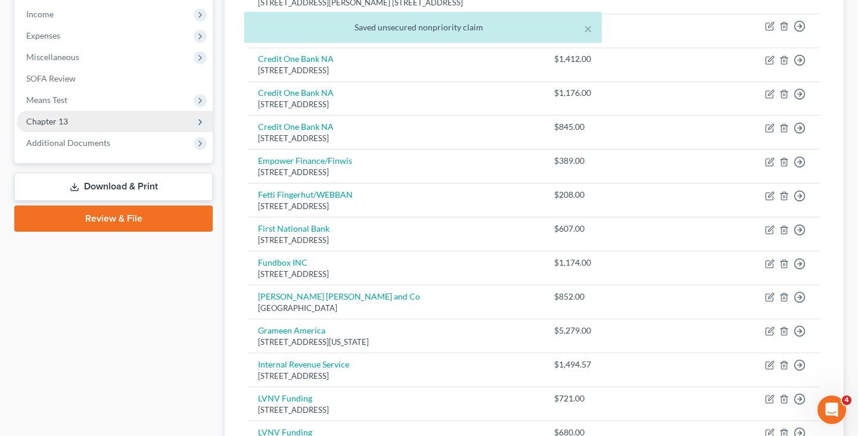
click at [100, 122] on span "Chapter 13" at bounding box center [115, 121] width 196 height 21
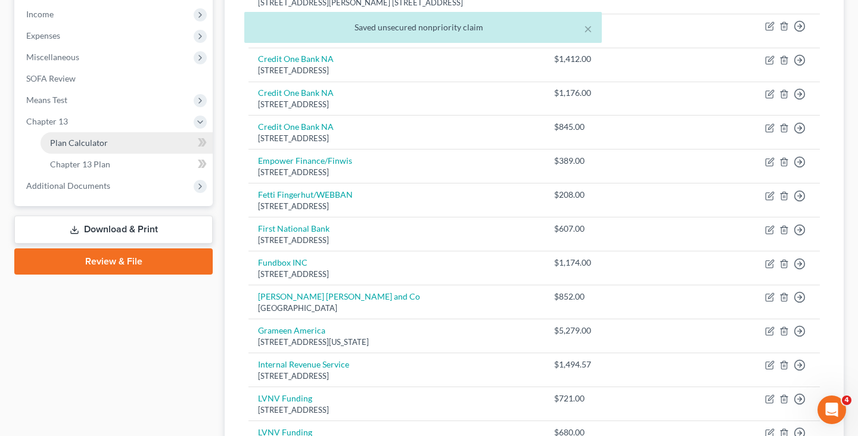
click at [98, 144] on span "Plan Calculator" at bounding box center [79, 143] width 58 height 10
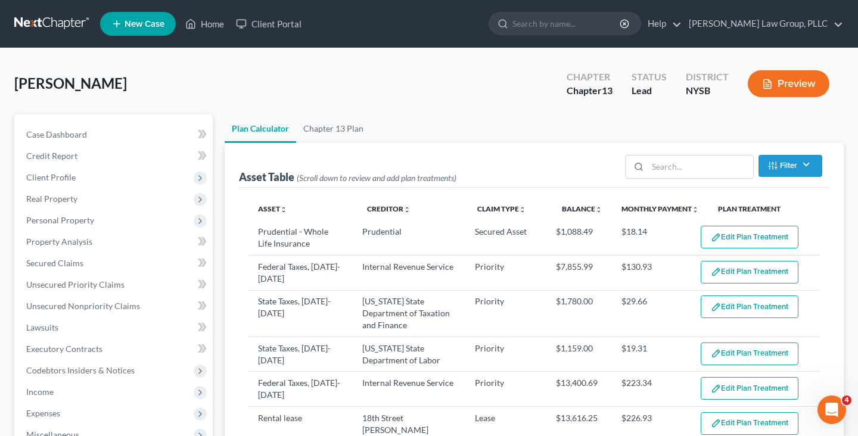
select select "59"
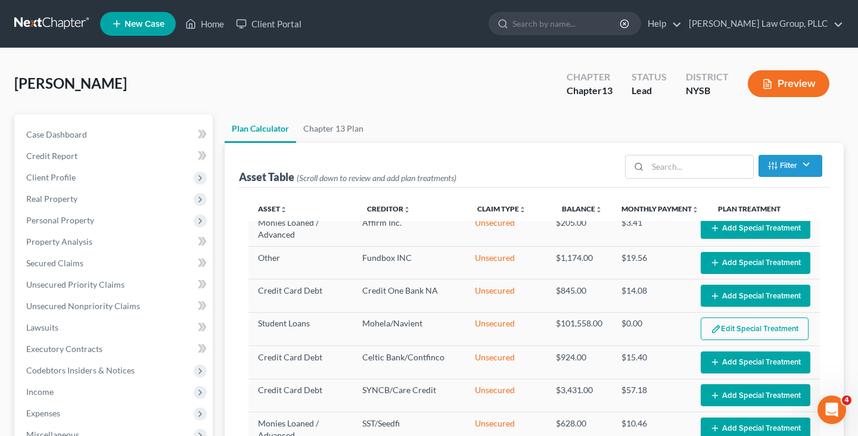
click at [387, 70] on div "Davis, Judith Upgraded Chapter Chapter 13 Status Lead District NYSB Preview" at bounding box center [429, 89] width 830 height 52
click at [145, 302] on link "Unsecured Nonpriority Claims" at bounding box center [115, 306] width 196 height 21
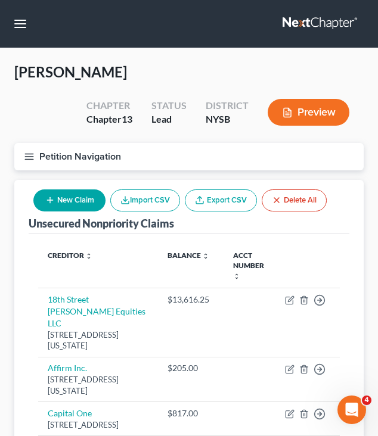
click at [158, 161] on button "Petition Navigation" at bounding box center [188, 156] width 349 height 27
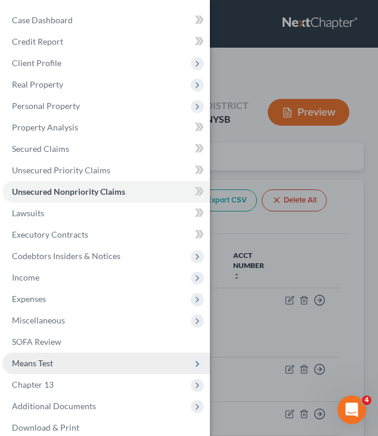
click at [94, 365] on span "Means Test" at bounding box center [105, 363] width 207 height 21
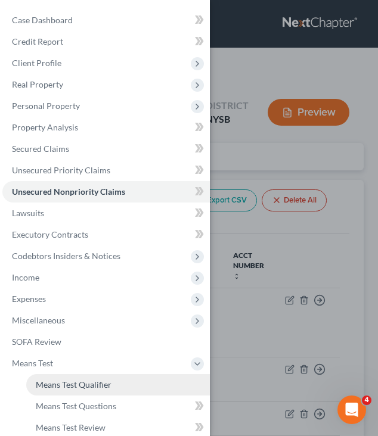
click at [95, 387] on span "Means Test Qualifier" at bounding box center [74, 385] width 76 height 10
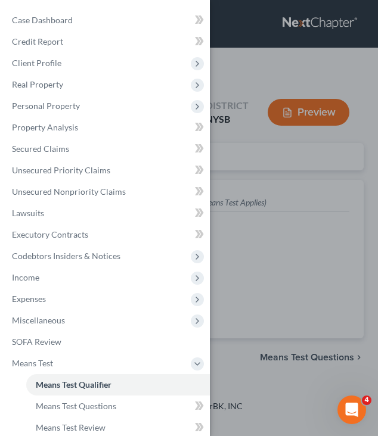
click at [246, 266] on div "Case Dashboard Payments Invoices Payments Payments Credit Report Client Profile" at bounding box center [189, 218] width 378 height 436
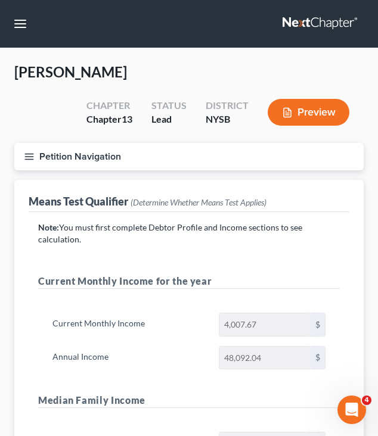
click at [134, 166] on button "Petition Navigation" at bounding box center [188, 156] width 349 height 27
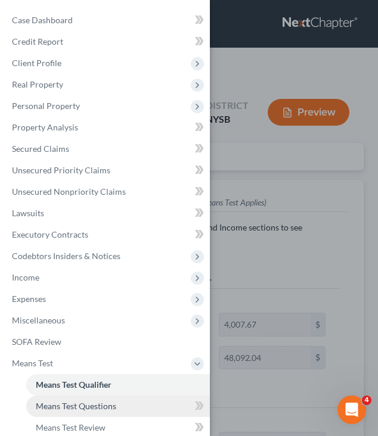
click at [111, 407] on span "Means Test Questions" at bounding box center [76, 406] width 80 height 10
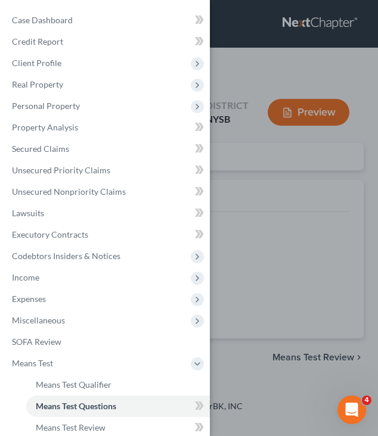
click at [280, 279] on div "Case Dashboard Payments Invoices Payments Payments Credit Report Client Profile" at bounding box center [189, 218] width 378 height 436
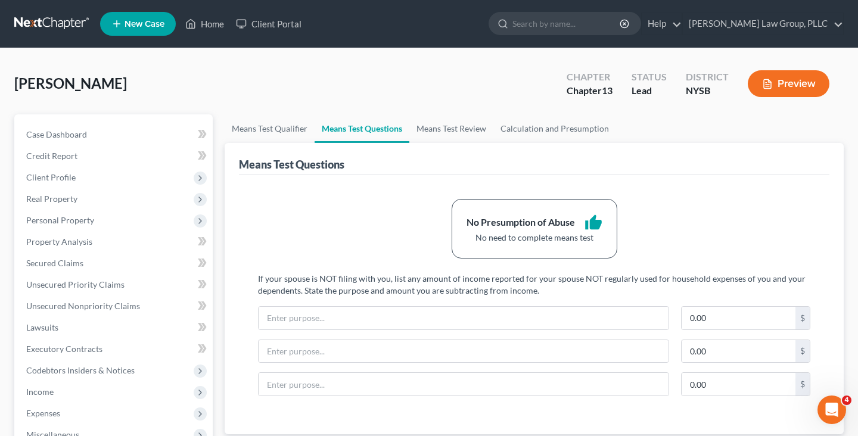
click at [65, 24] on link at bounding box center [52, 23] width 76 height 21
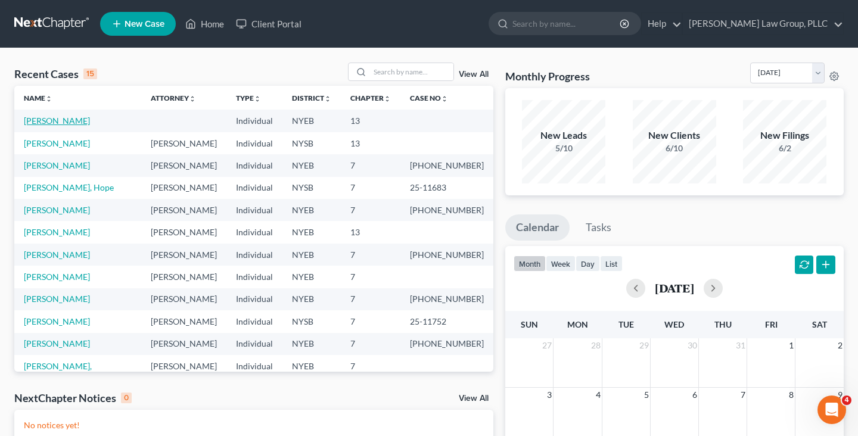
click at [54, 120] on link "[PERSON_NAME]" at bounding box center [57, 121] width 66 height 10
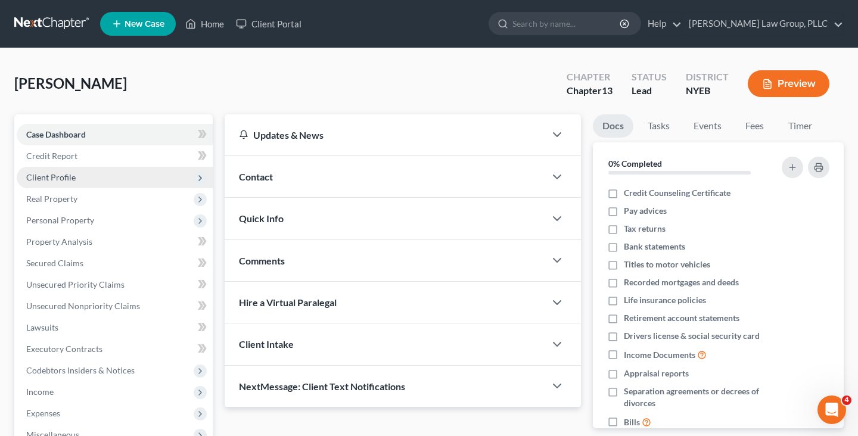
click at [83, 172] on span "Client Profile" at bounding box center [115, 177] width 196 height 21
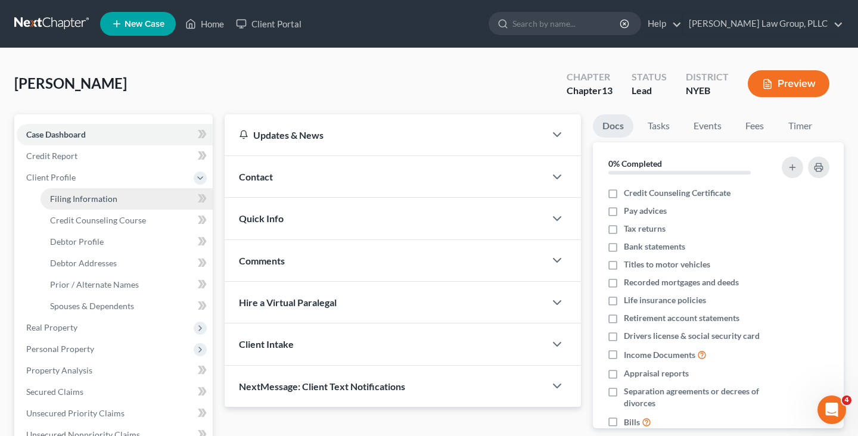
click at [91, 197] on span "Filing Information" at bounding box center [83, 199] width 67 height 10
select select "1"
select select "0"
select select "3"
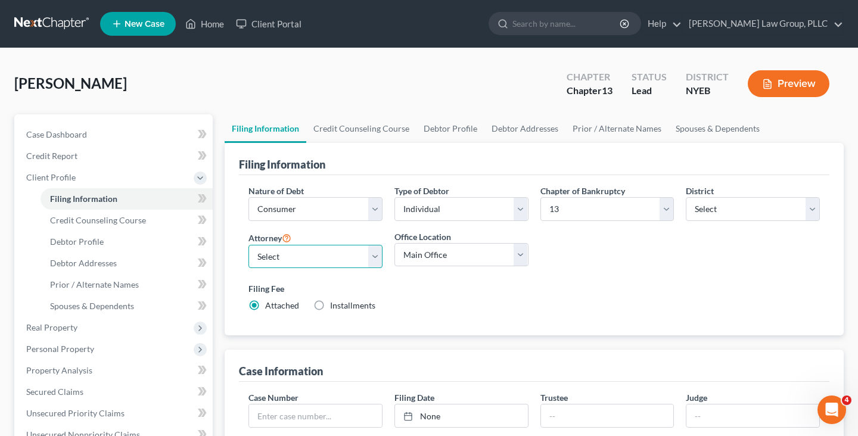
click at [359, 264] on select "Select [PERSON_NAME] - NYSB [PERSON_NAME] - NYEB [PERSON_NAME] - NYNB" at bounding box center [316, 257] width 134 height 24
select select "1"
click at [55, 27] on link at bounding box center [52, 23] width 76 height 21
